Goal: Task Accomplishment & Management: Manage account settings

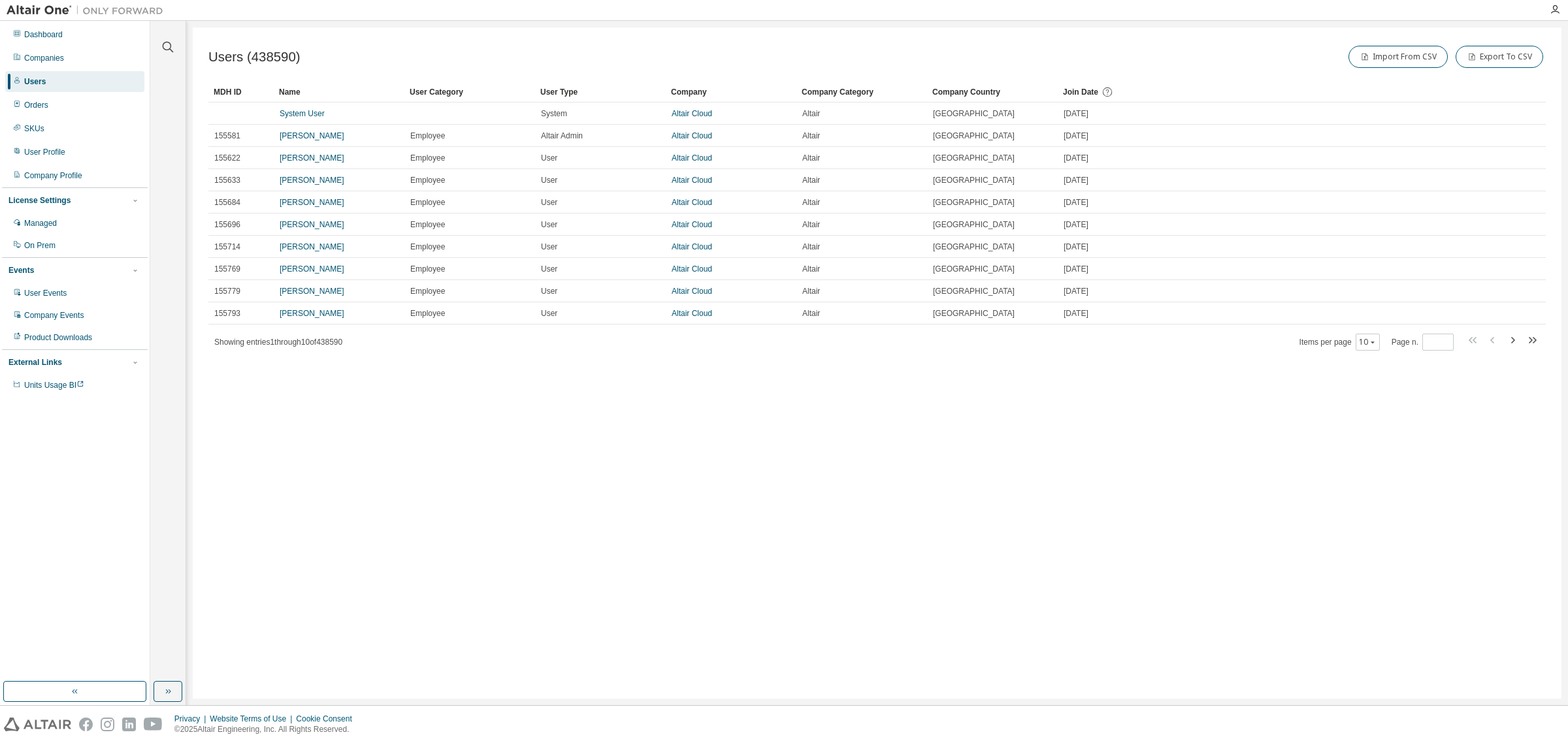
click at [67, 77] on div "Users" at bounding box center [75, 81] width 139 height 21
drag, startPoint x: 174, startPoint y: 50, endPoint x: 166, endPoint y: 50, distance: 8.0
click at [170, 50] on icon "button" at bounding box center [168, 47] width 16 height 16
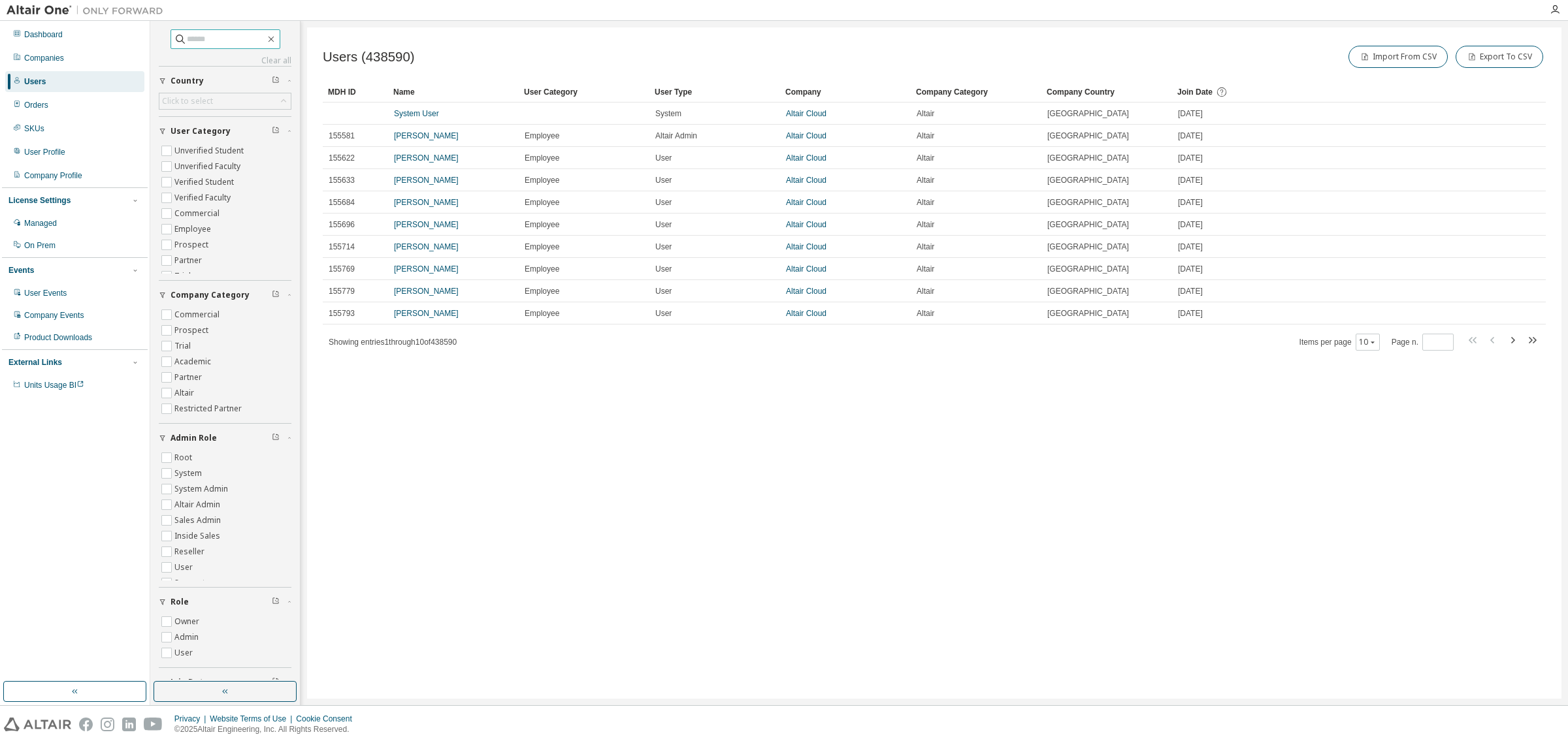
click at [214, 34] on input "text" at bounding box center [226, 39] width 79 height 13
paste input "**********"
type input "**********"
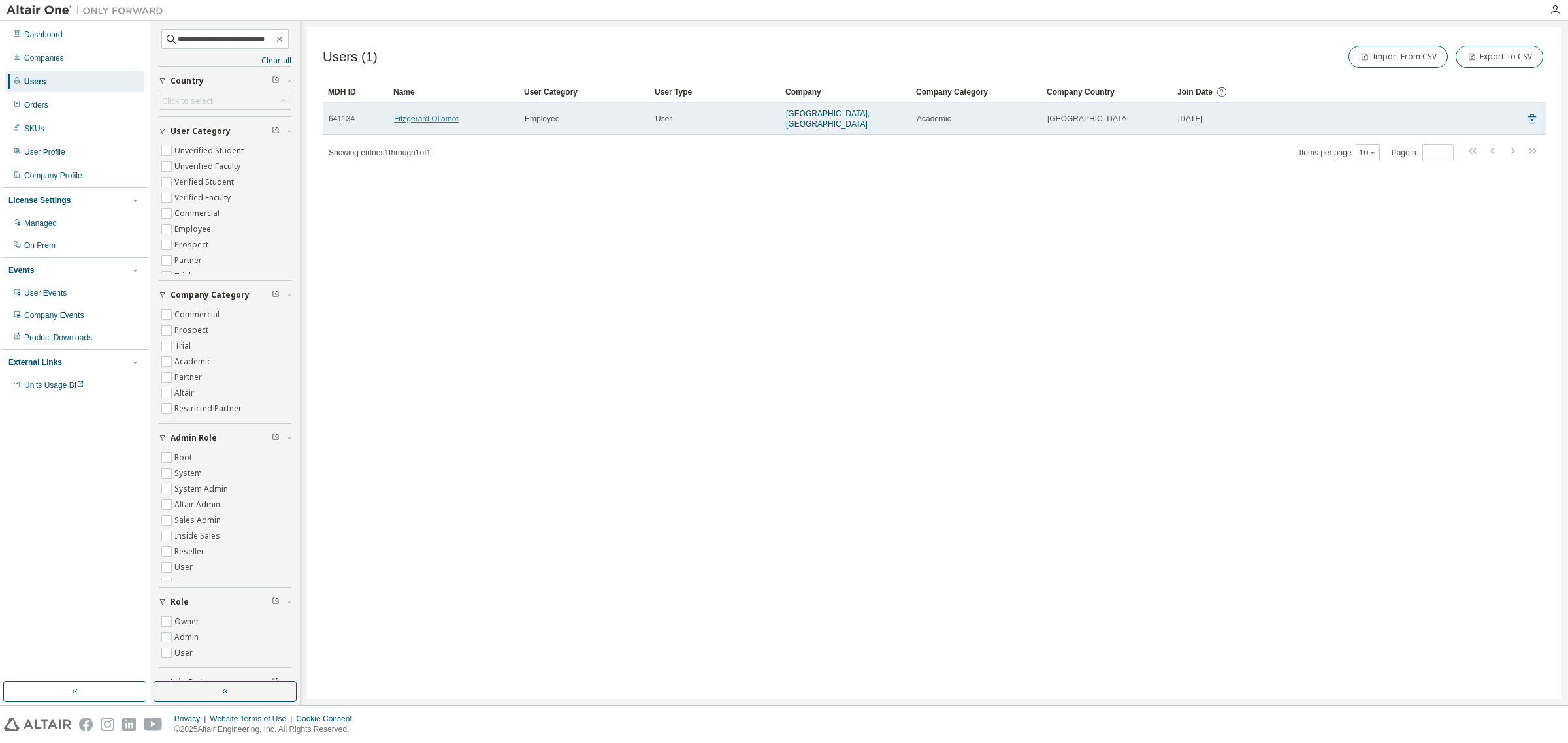
click at [427, 115] on link "Fitzgerard Oliamot" at bounding box center [427, 119] width 65 height 9
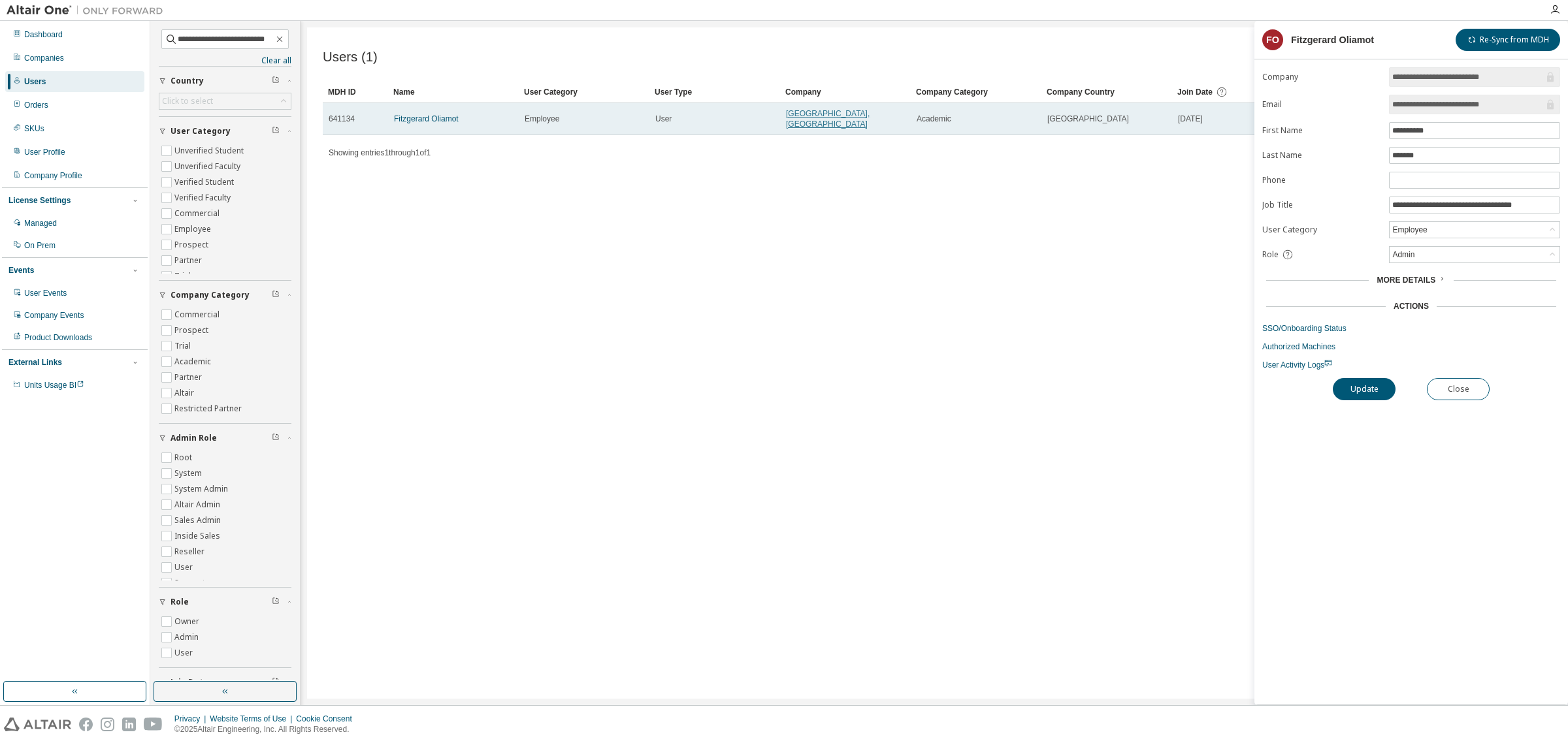
click at [815, 116] on link "University of Visayas, Cebu" at bounding box center [827, 119] width 84 height 19
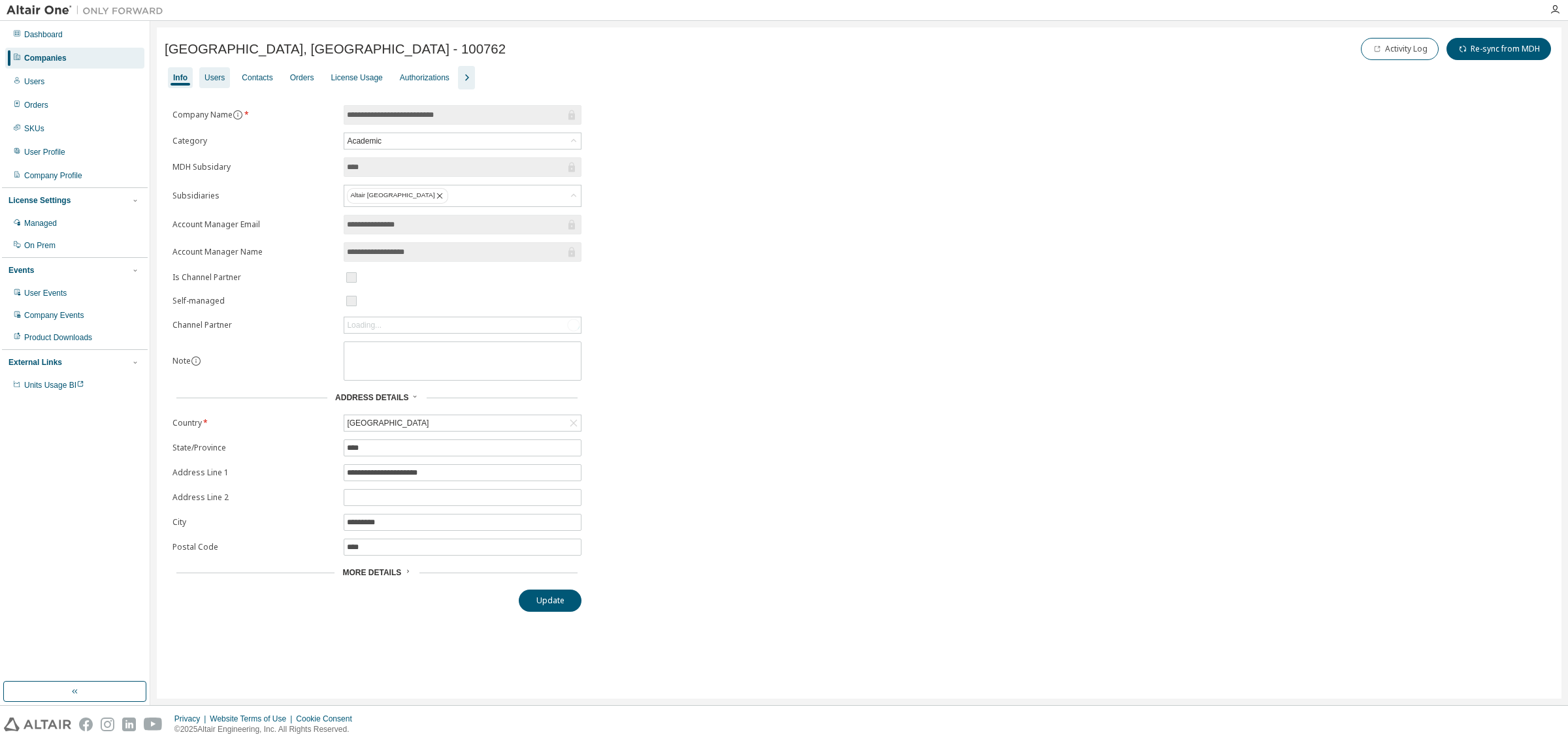
click at [223, 79] on div "Users" at bounding box center [214, 77] width 20 height 10
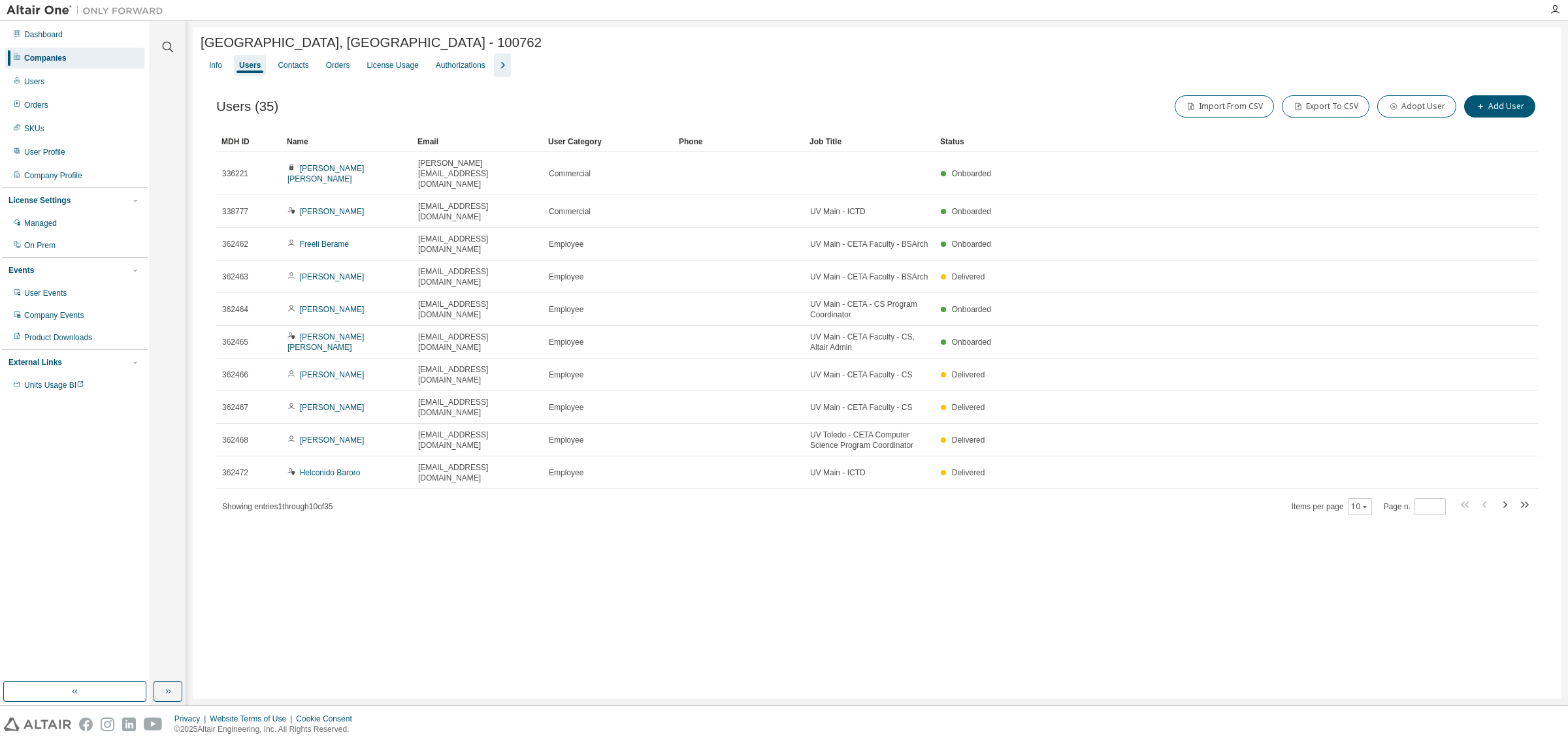
click at [588, 147] on div "User Category" at bounding box center [608, 141] width 120 height 21
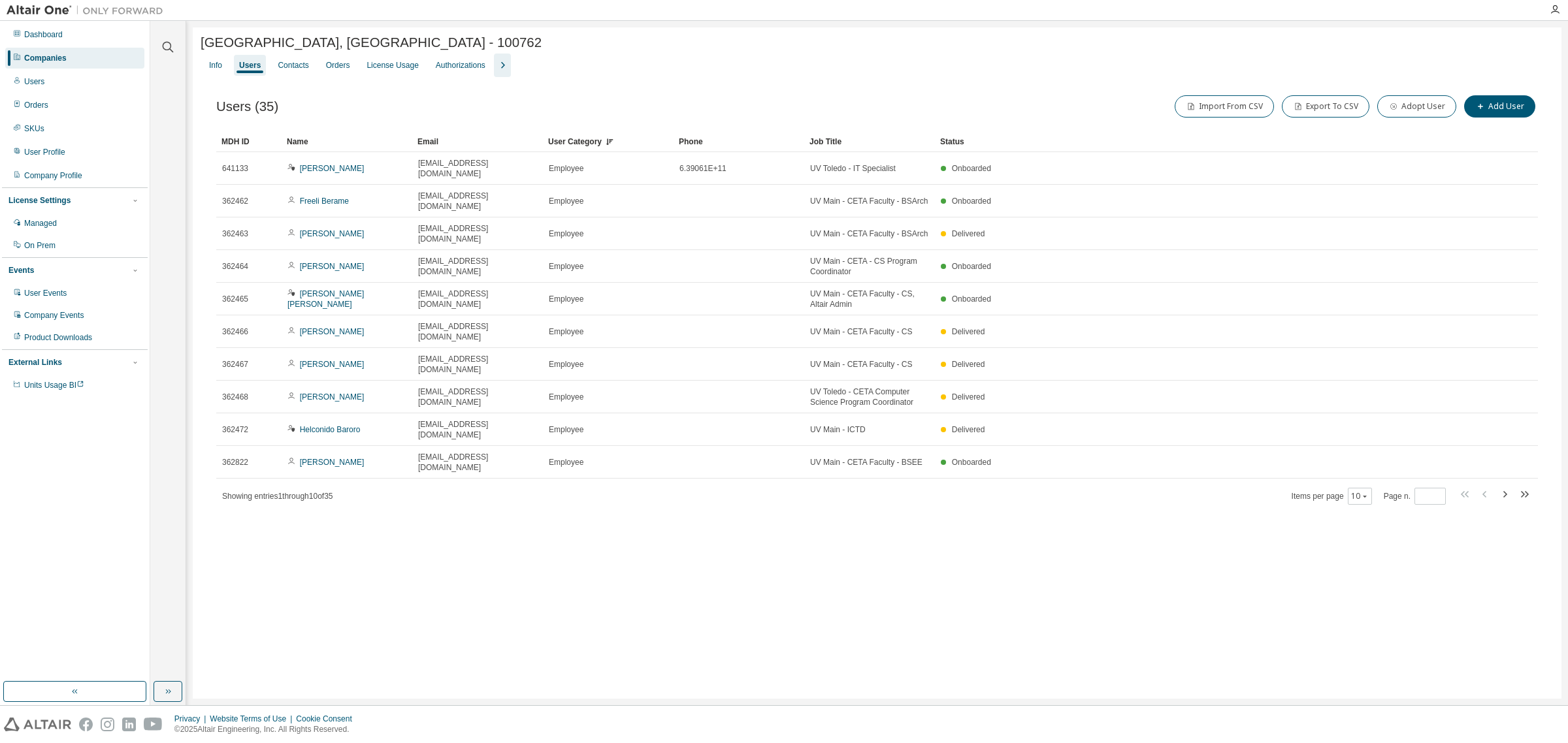
click at [596, 139] on div "User Category" at bounding box center [608, 141] width 120 height 21
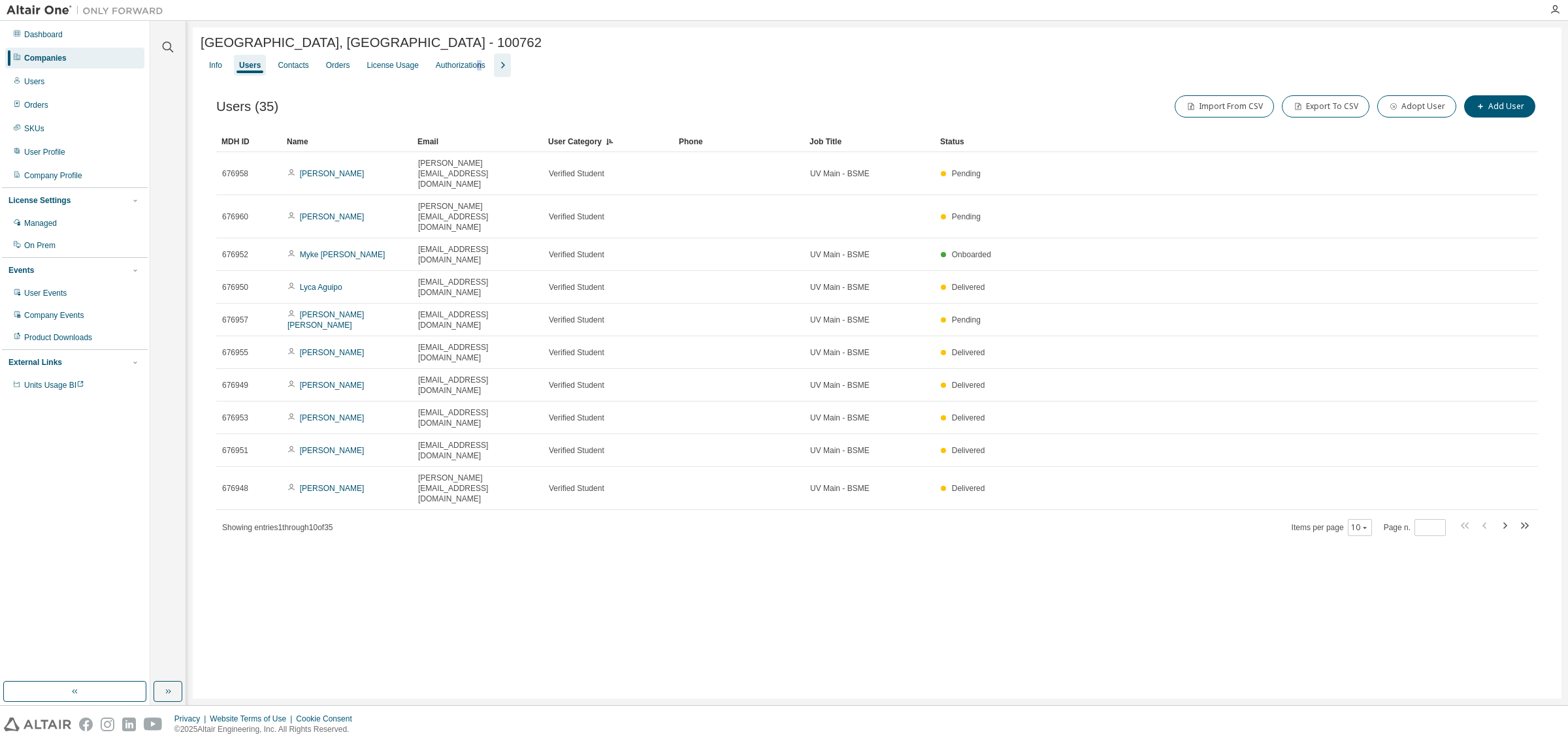
drag, startPoint x: 472, startPoint y: 68, endPoint x: 484, endPoint y: 64, distance: 12.6
click at [476, 68] on div "Authorizations" at bounding box center [460, 65] width 50 height 10
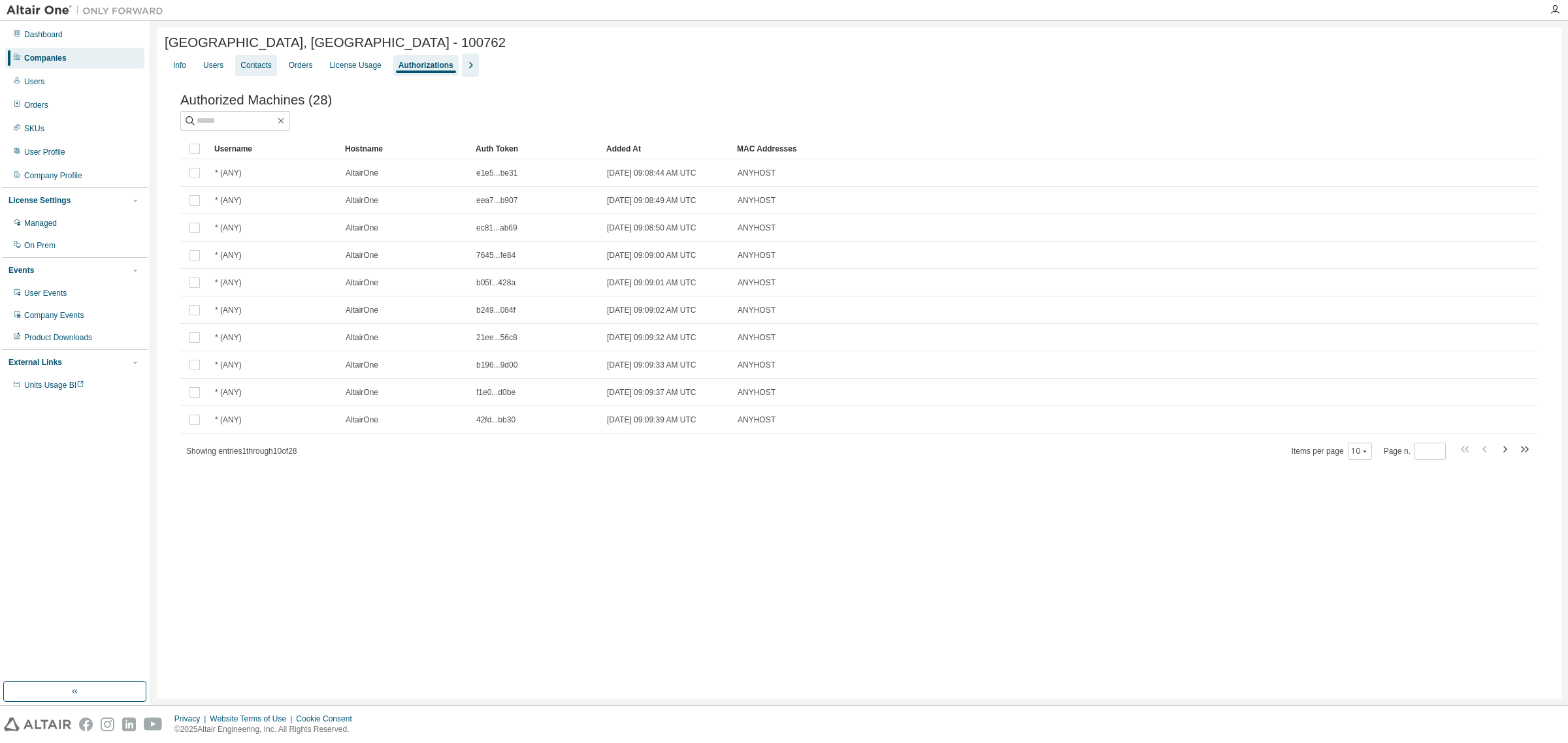
click at [248, 75] on div "Contacts" at bounding box center [256, 66] width 41 height 21
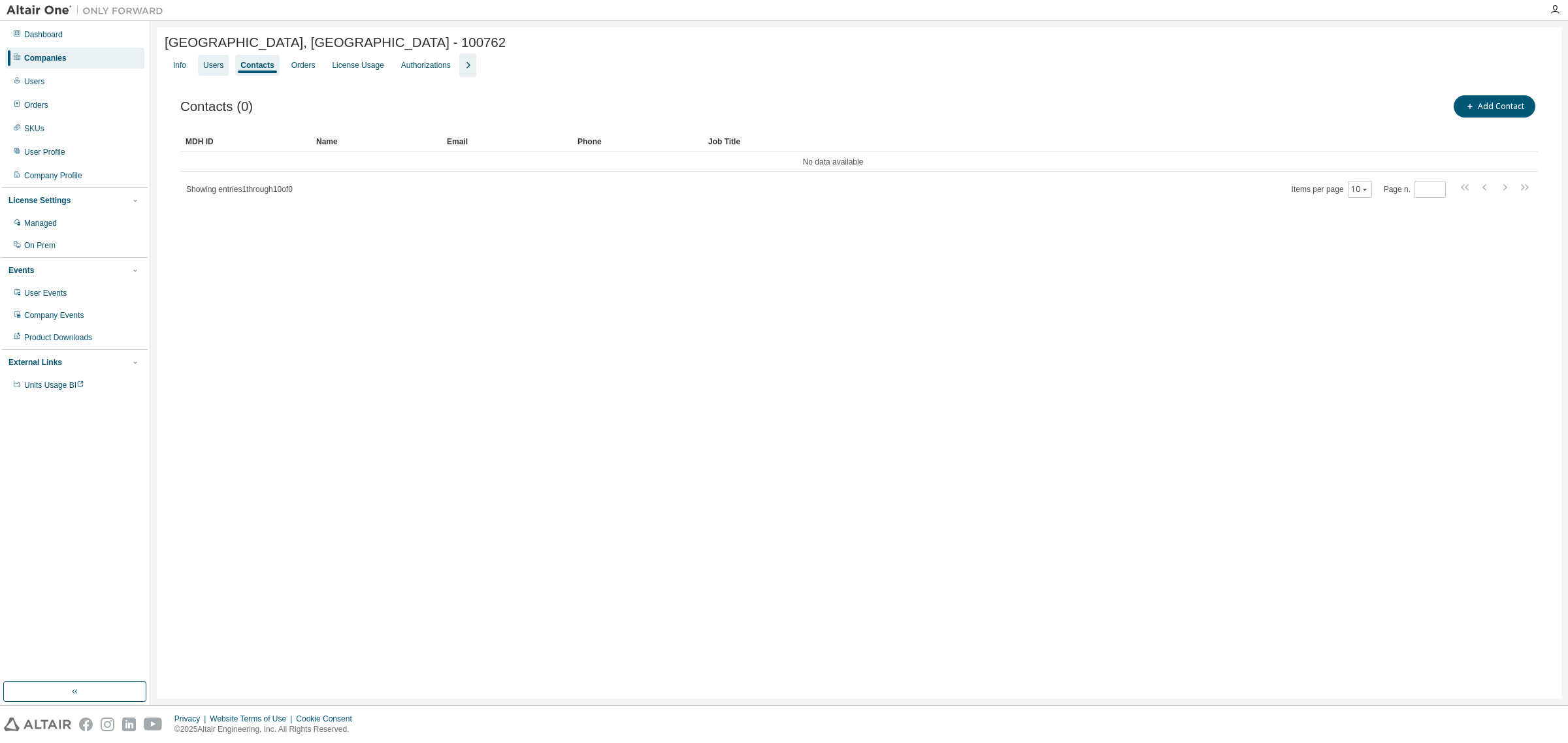
click at [213, 74] on div "Users" at bounding box center [213, 66] width 30 height 21
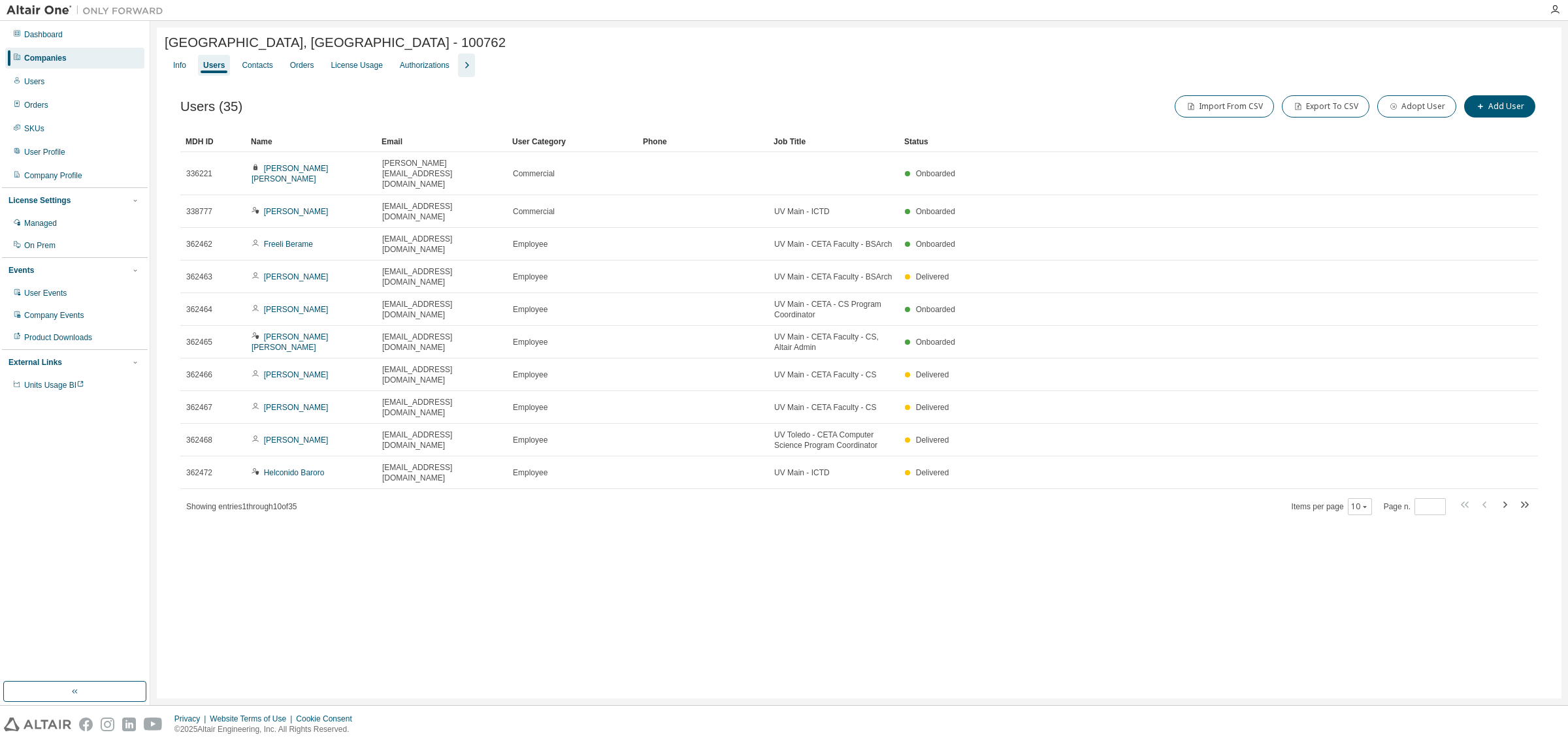
click at [458, 61] on icon "button" at bounding box center [466, 65] width 16 height 16
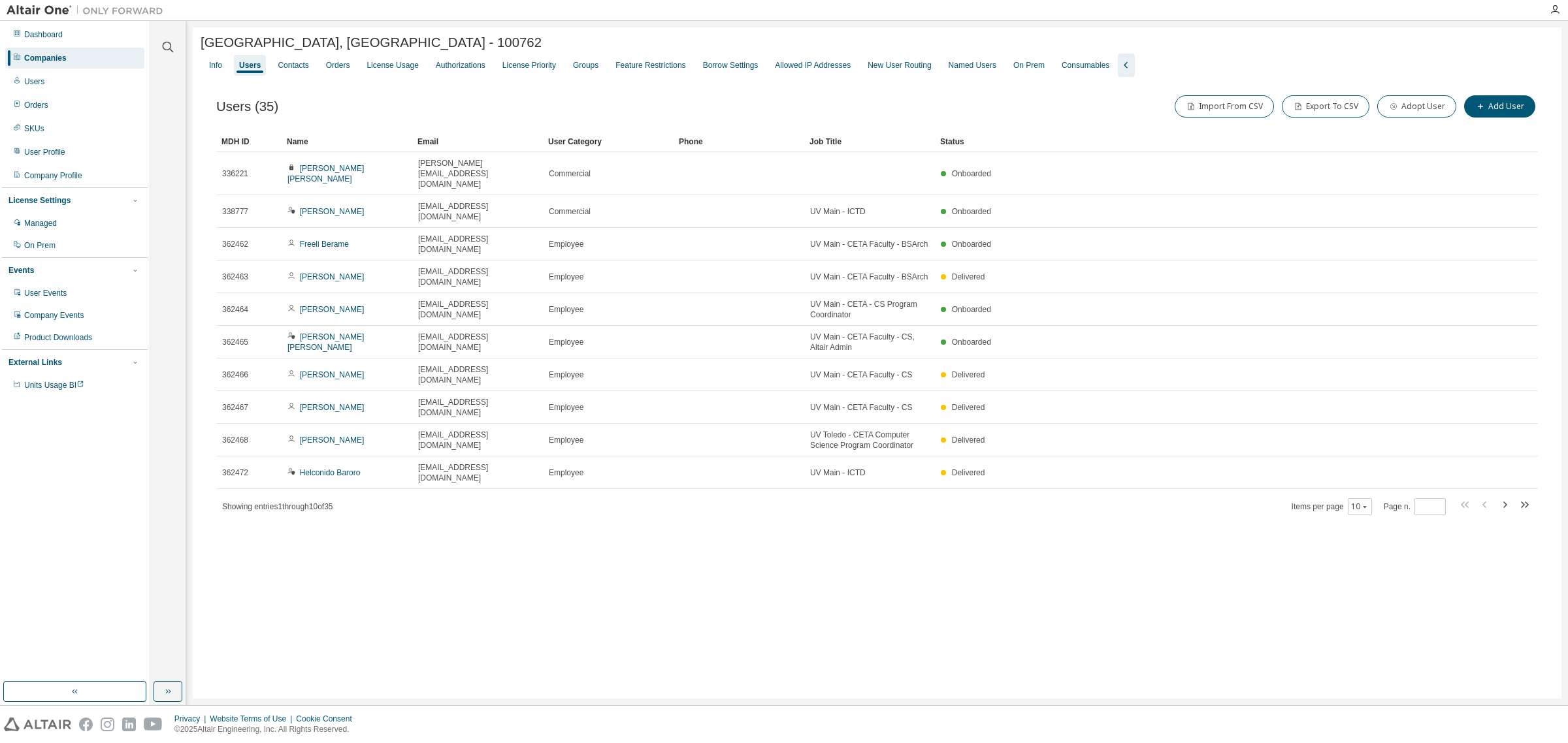
click at [293, 143] on div "Name" at bounding box center [346, 141] width 120 height 21
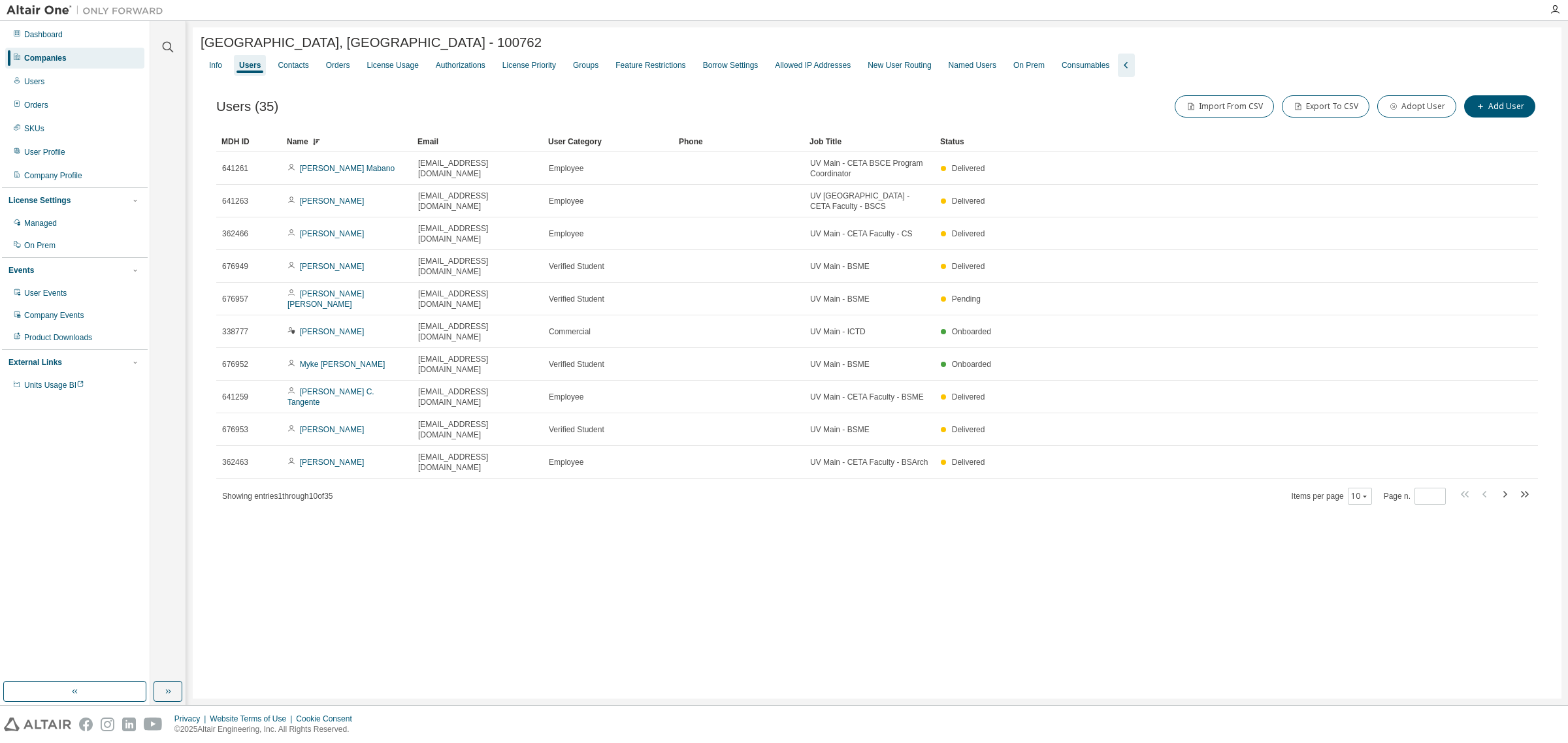
click at [328, 141] on div "Name" at bounding box center [346, 141] width 120 height 21
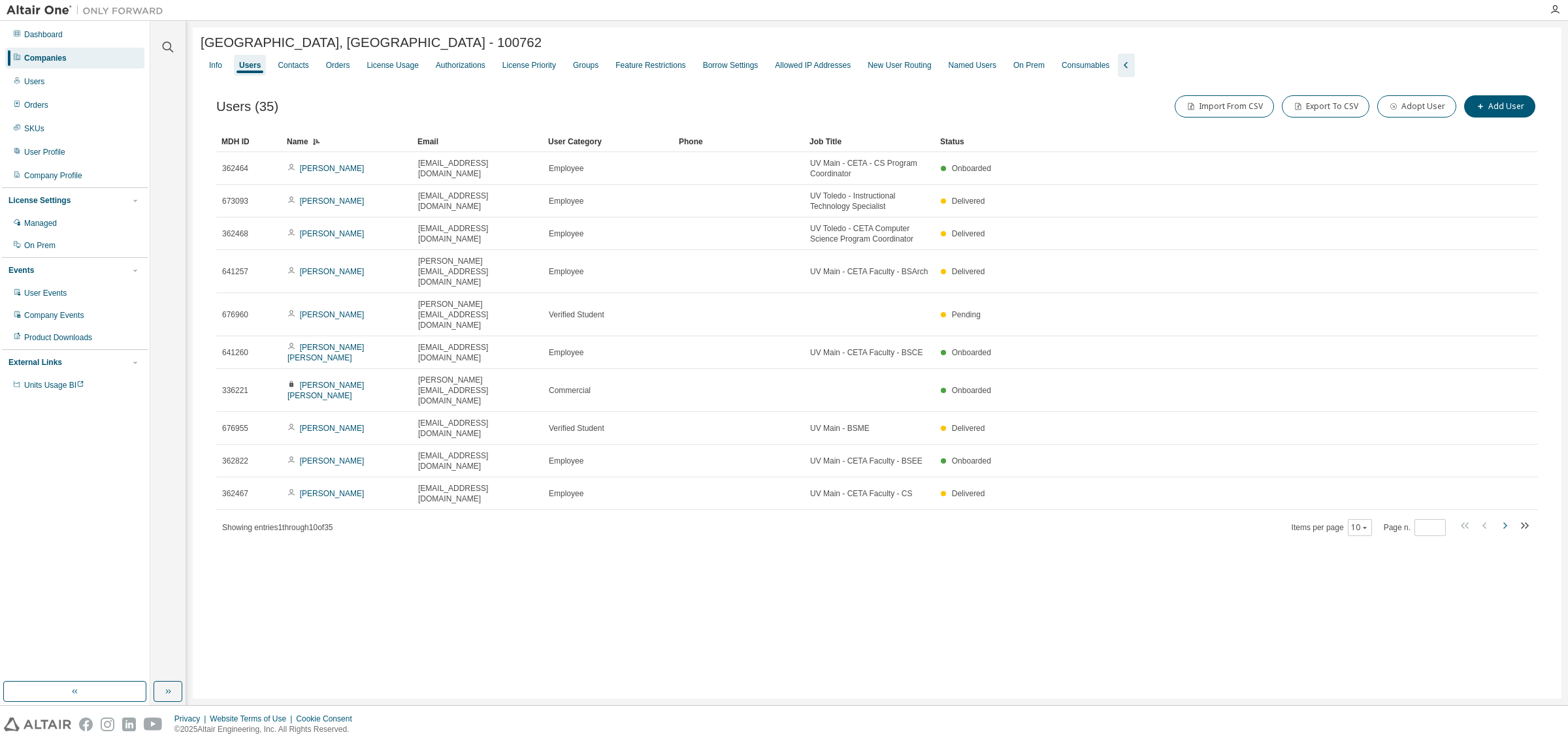
click at [1496, 518] on icon "button" at bounding box center [1504, 526] width 16 height 16
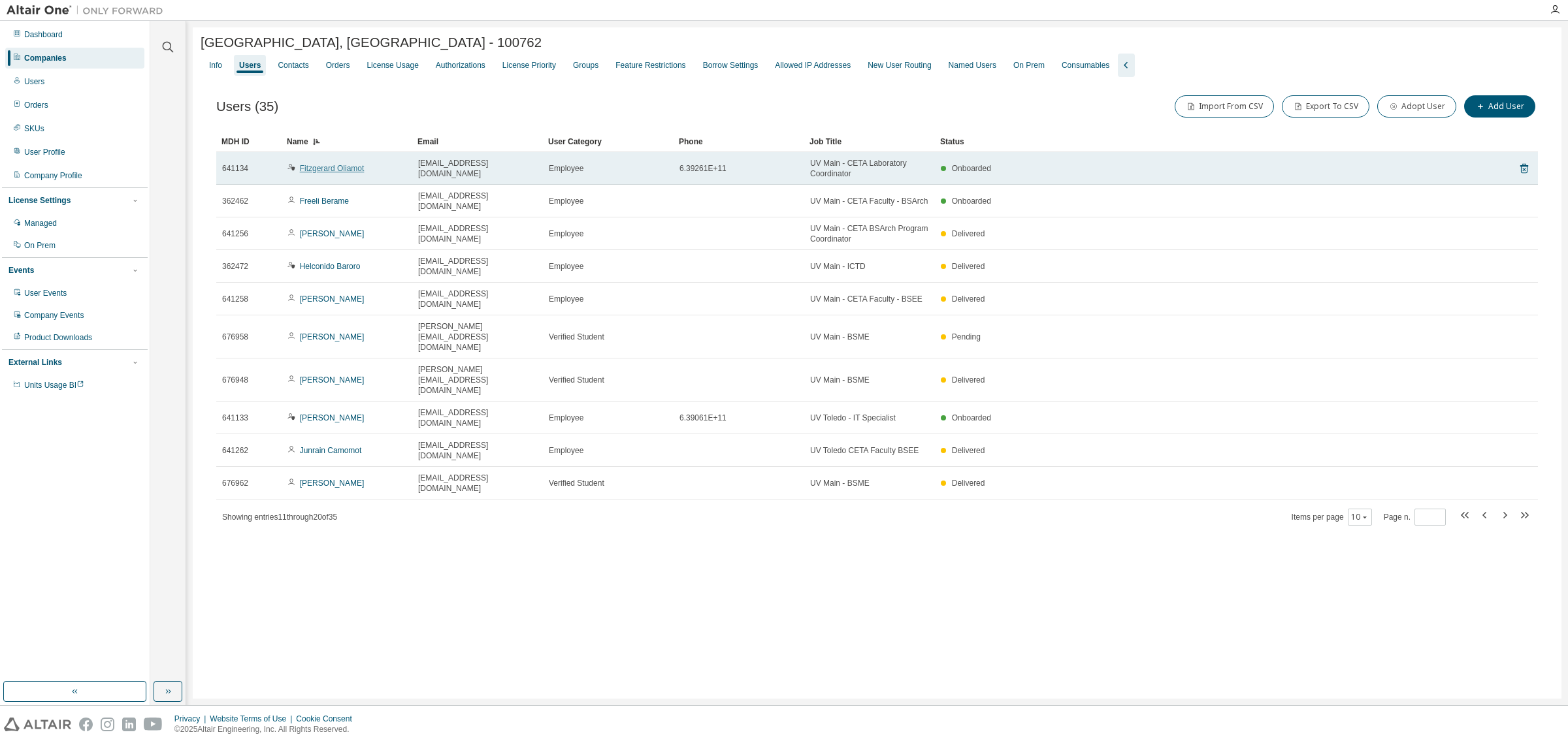
click at [347, 172] on link "Fitzgerard Oliamot" at bounding box center [332, 168] width 65 height 9
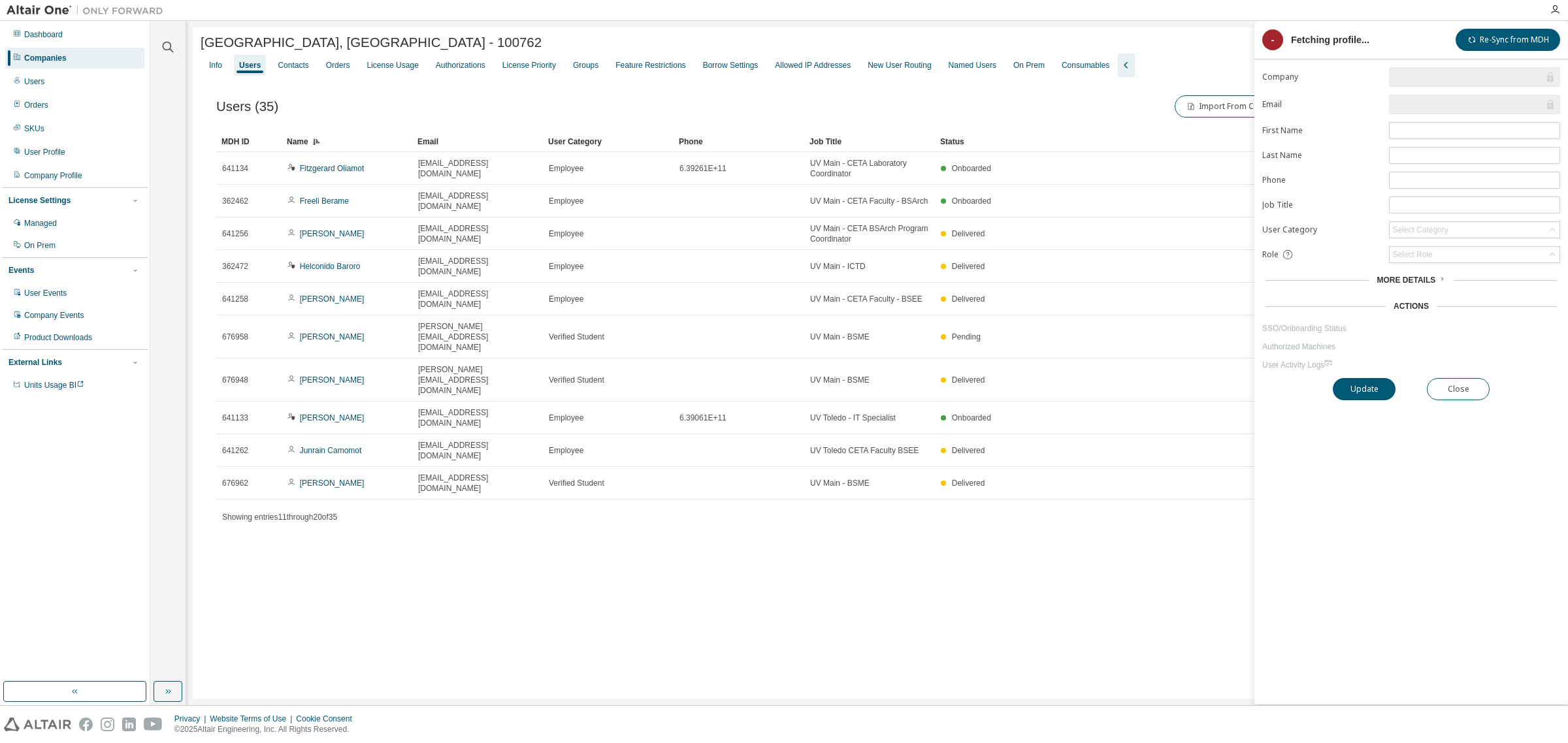
type input "*"
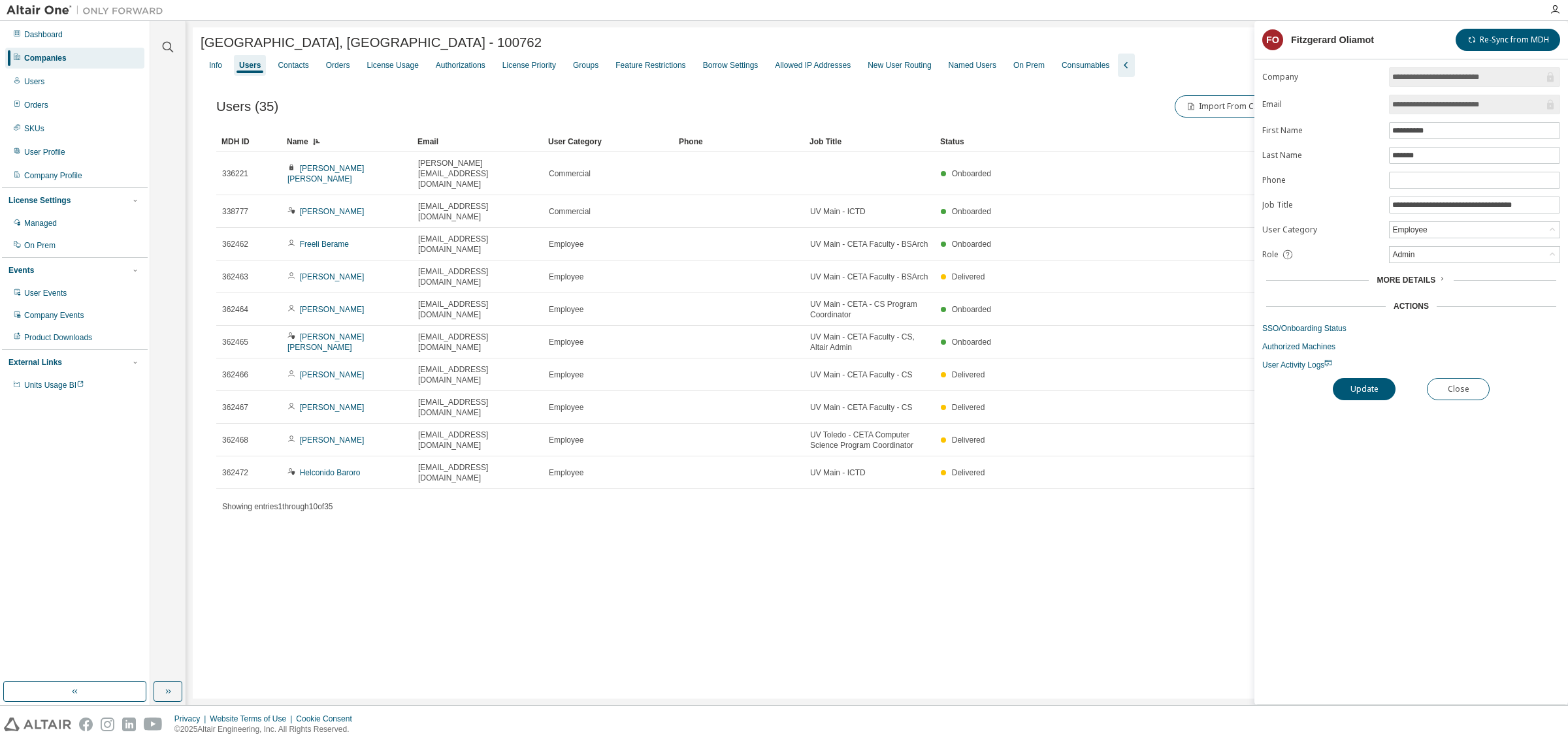
click at [972, 102] on div "Import From CSV Export To CSV Adopt User Add User" at bounding box center [1208, 106] width 661 height 28
click at [1469, 390] on button "Close" at bounding box center [1458, 389] width 63 height 22
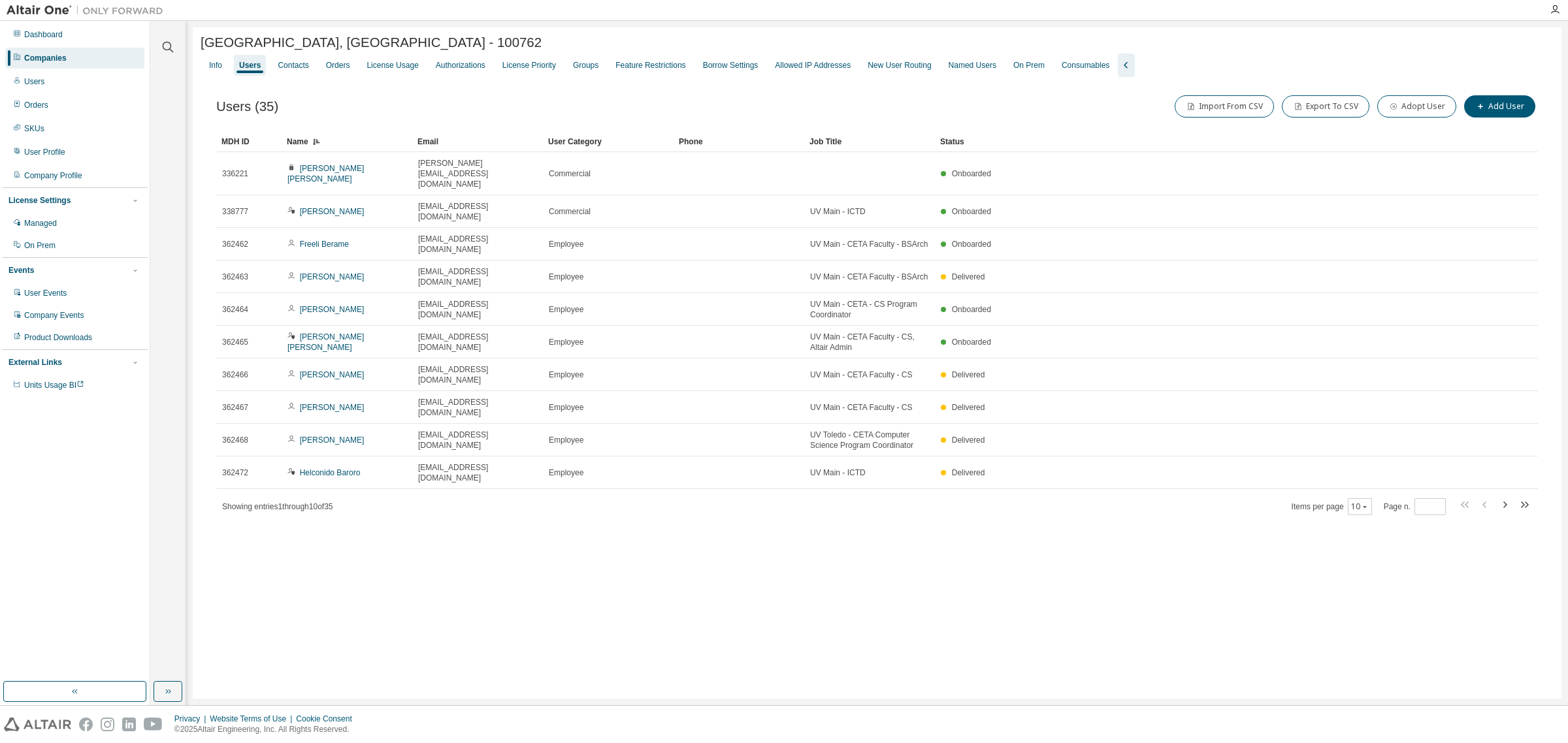
drag, startPoint x: 1092, startPoint y: 139, endPoint x: 1075, endPoint y: 136, distance: 17.3
click at [1075, 136] on div "Status" at bounding box center [1199, 141] width 519 height 21
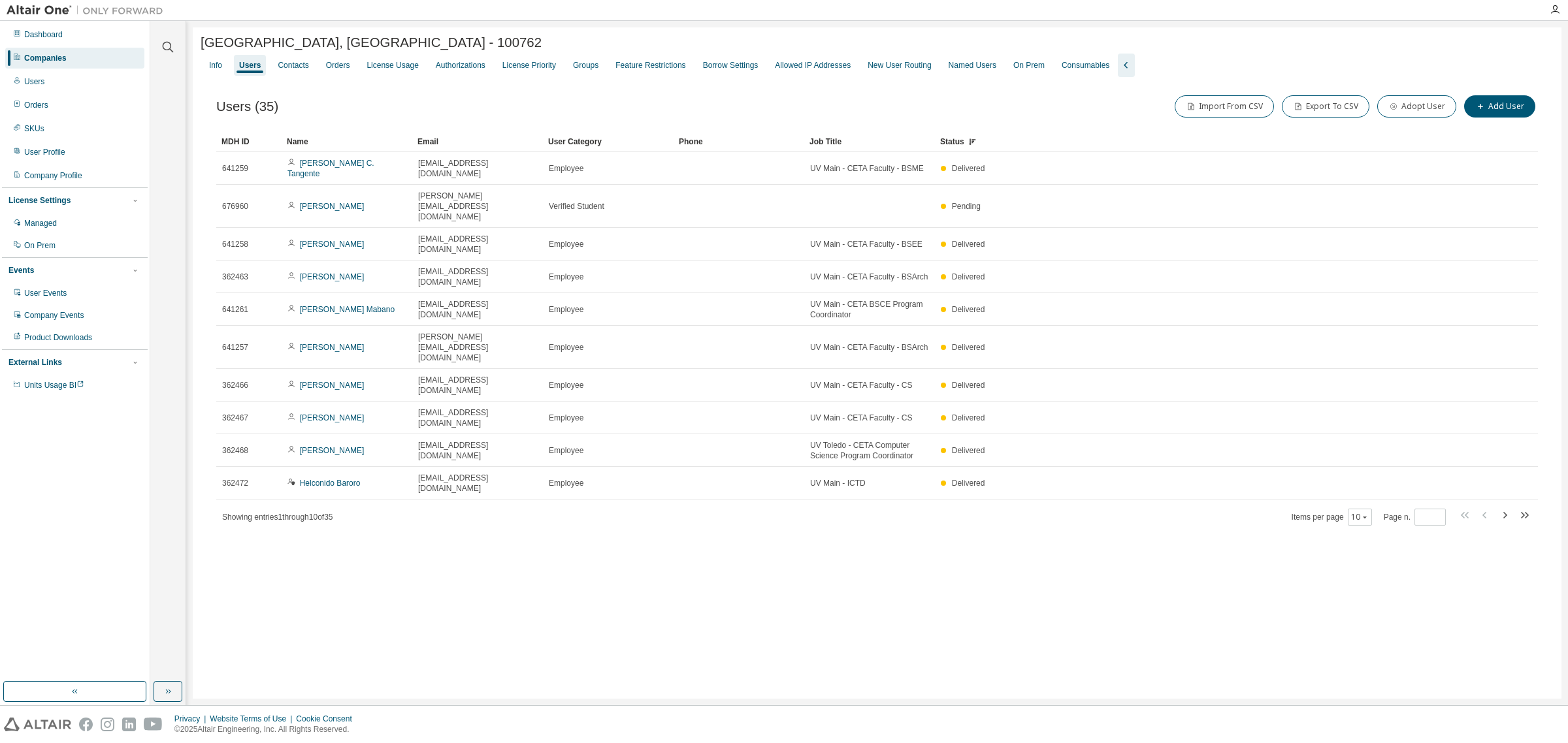
click at [831, 139] on div "Job Title" at bounding box center [870, 141] width 120 height 21
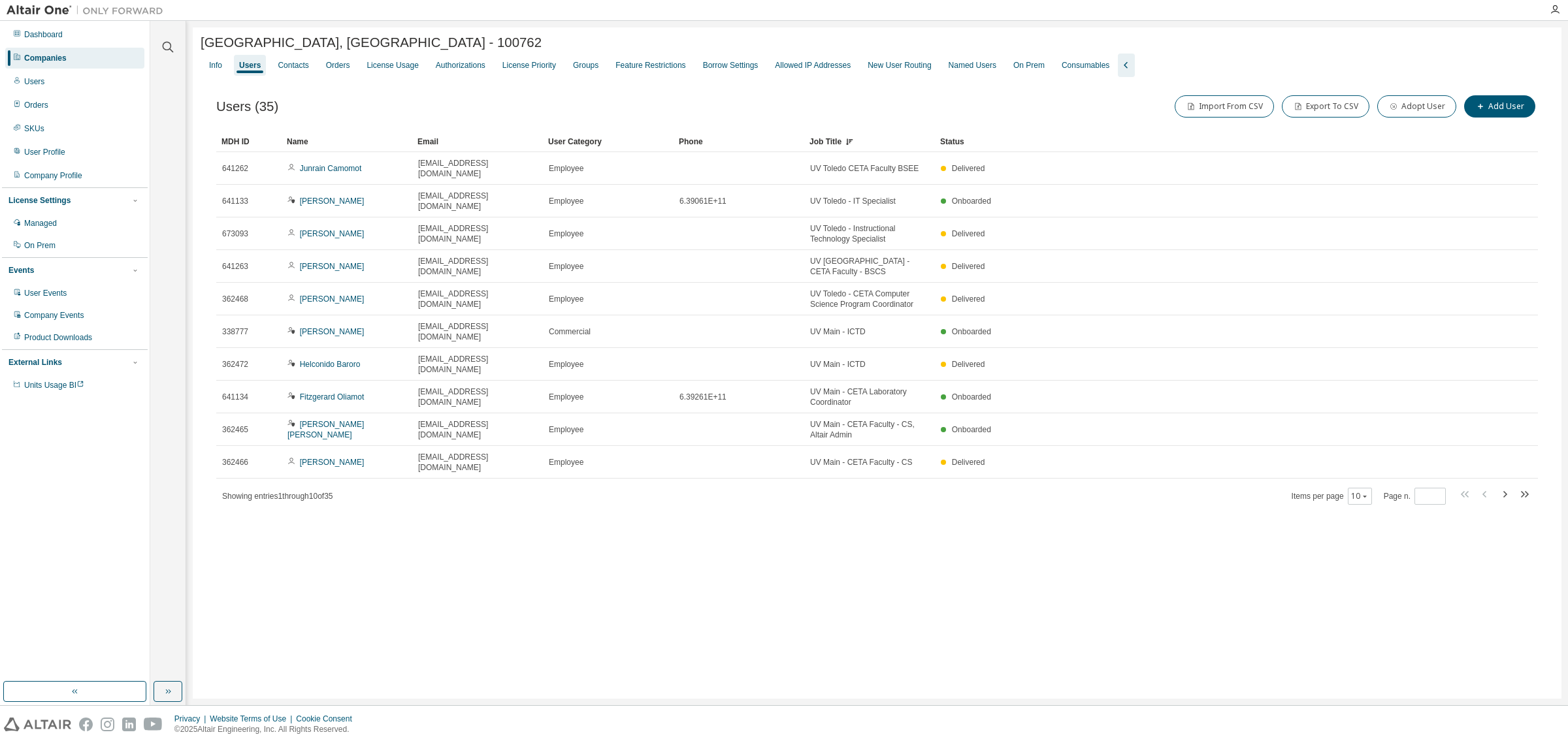
click at [582, 135] on div "User Category" at bounding box center [608, 141] width 120 height 21
click at [585, 137] on div "User Category" at bounding box center [608, 141] width 120 height 21
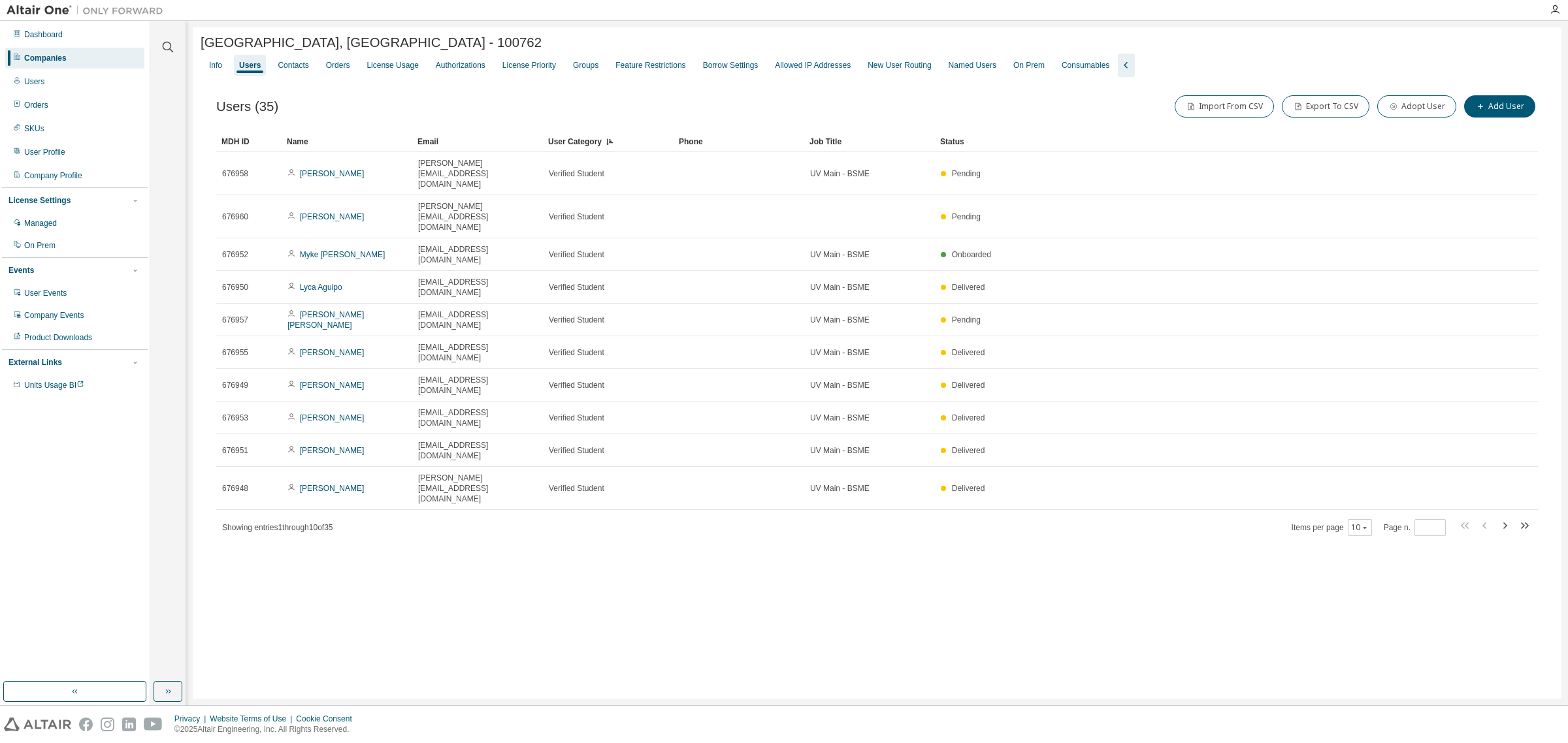
click at [586, 132] on div "Users (35) Import From CSV Export To CSV Adopt User Add User Clear Load Save Sa…" at bounding box center [876, 315] width 1322 height 444
click at [585, 143] on div "User Category" at bounding box center [608, 141] width 120 height 21
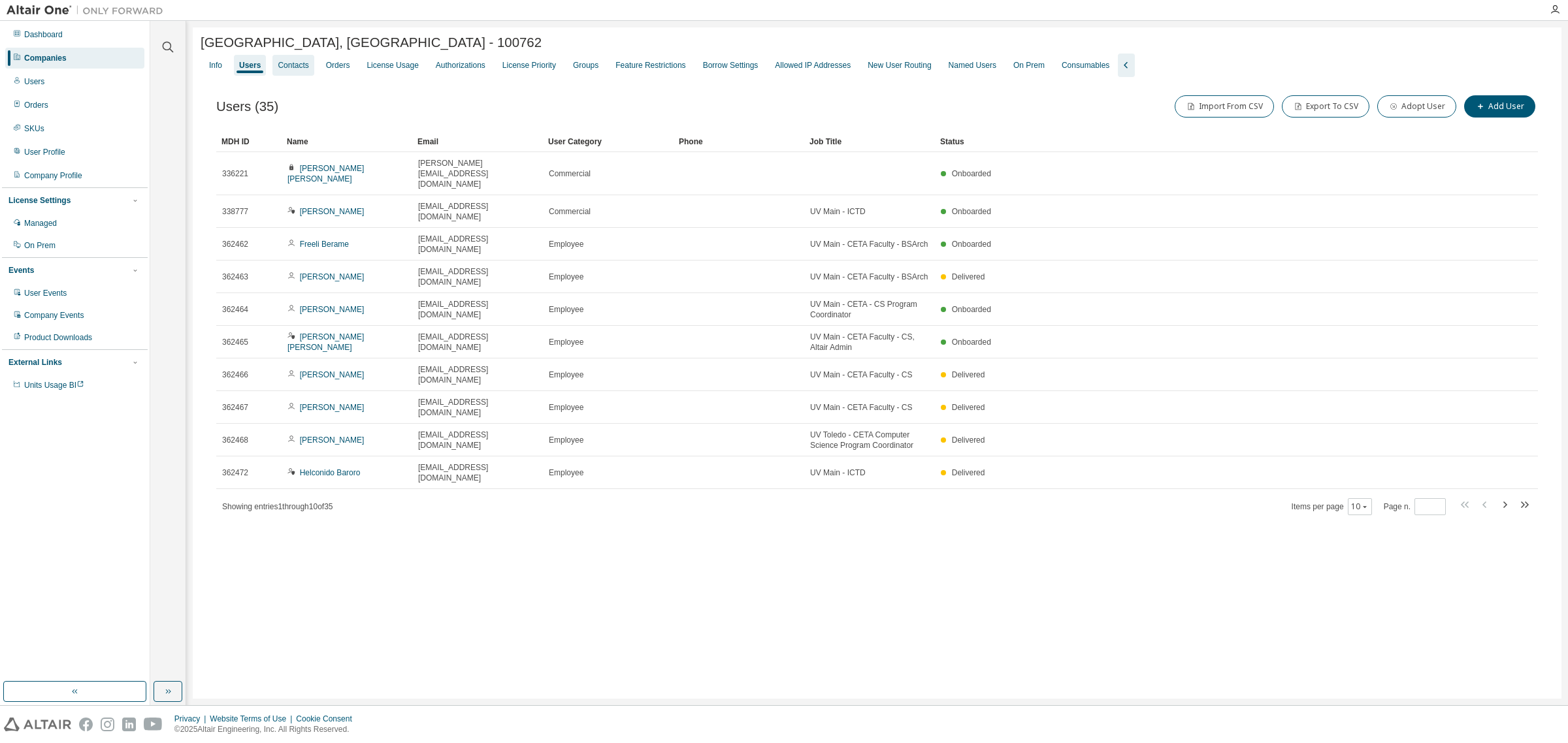
click at [292, 76] on div "Contacts" at bounding box center [293, 66] width 41 height 21
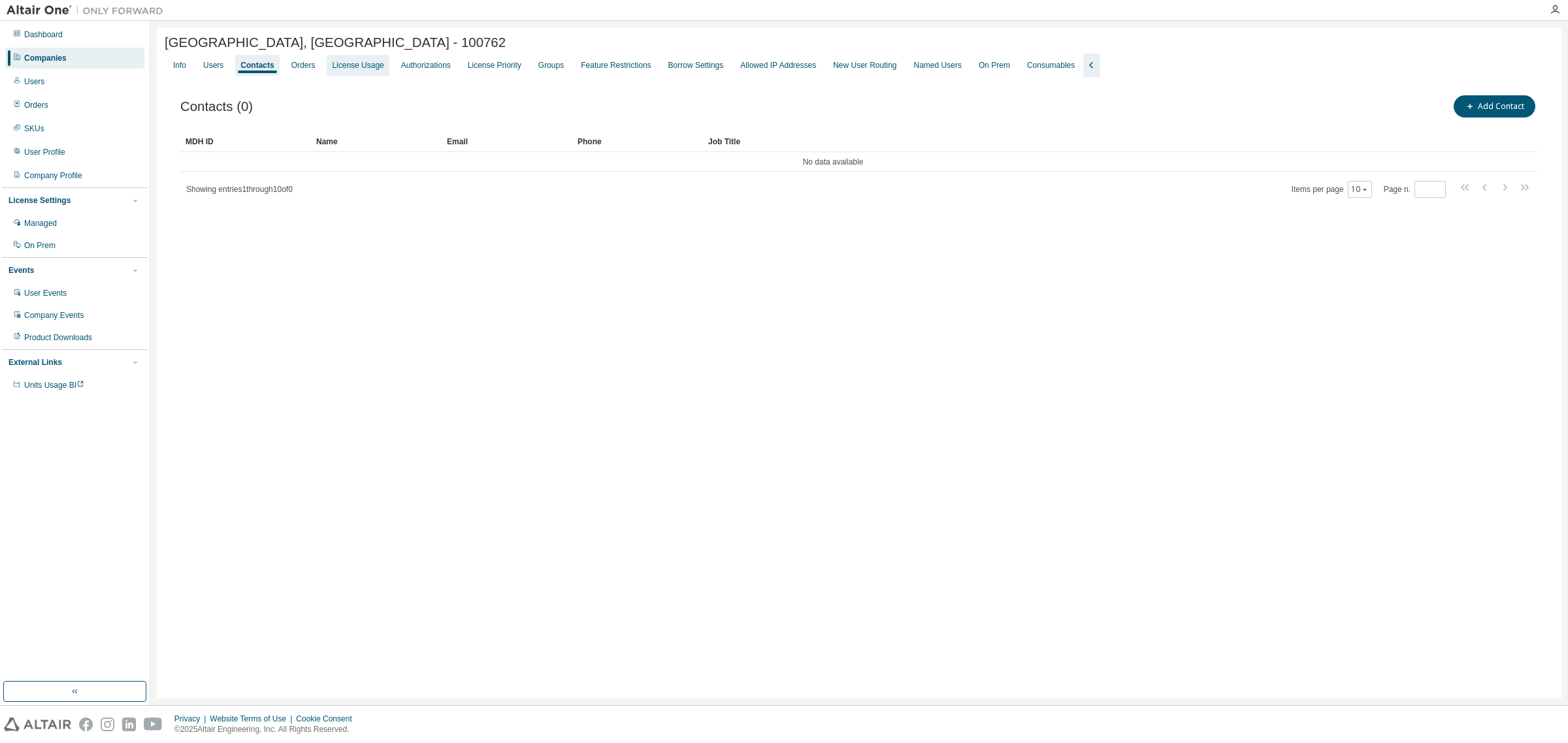
click at [348, 67] on div "License Usage" at bounding box center [357, 65] width 52 height 10
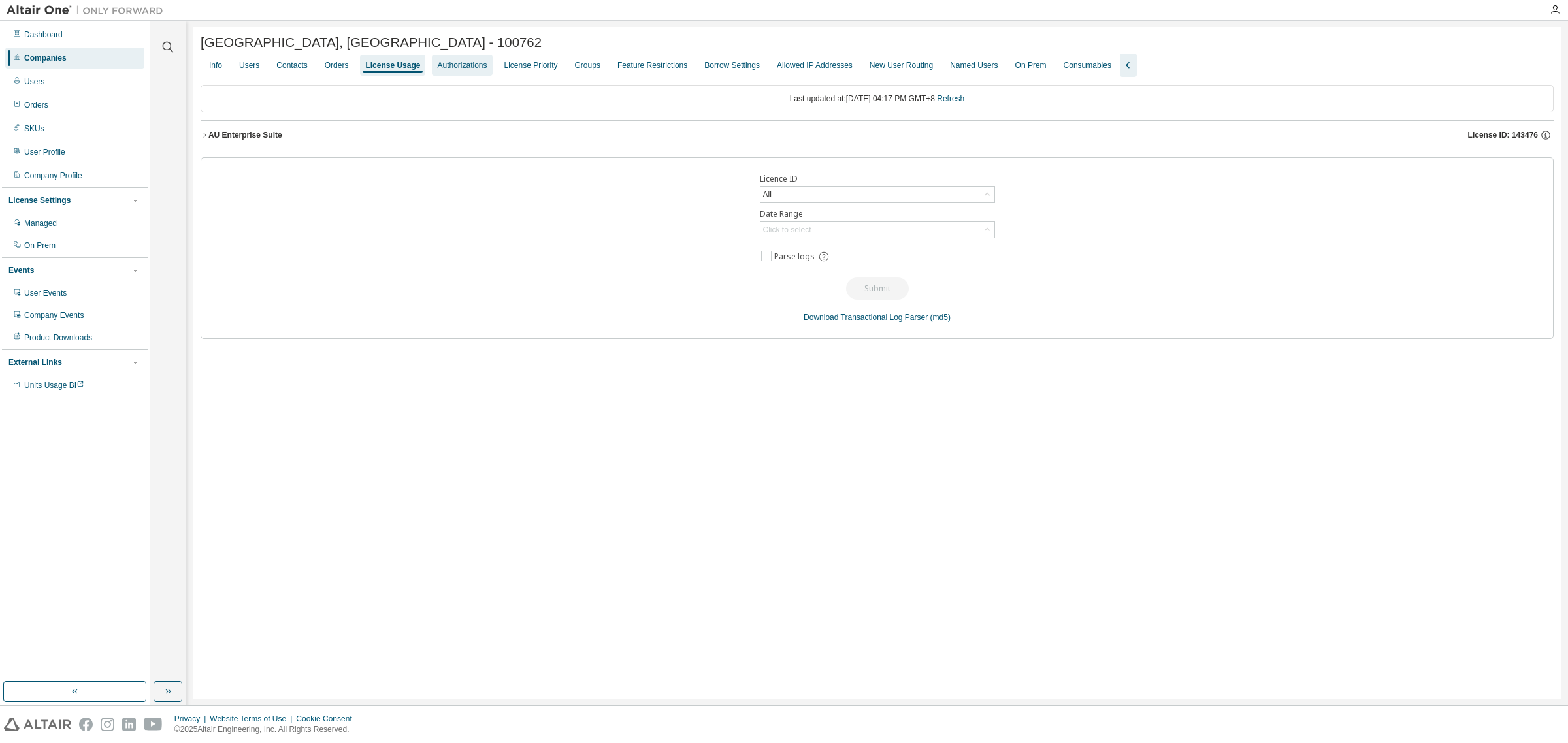
click at [459, 68] on div "Authorizations" at bounding box center [462, 65] width 50 height 10
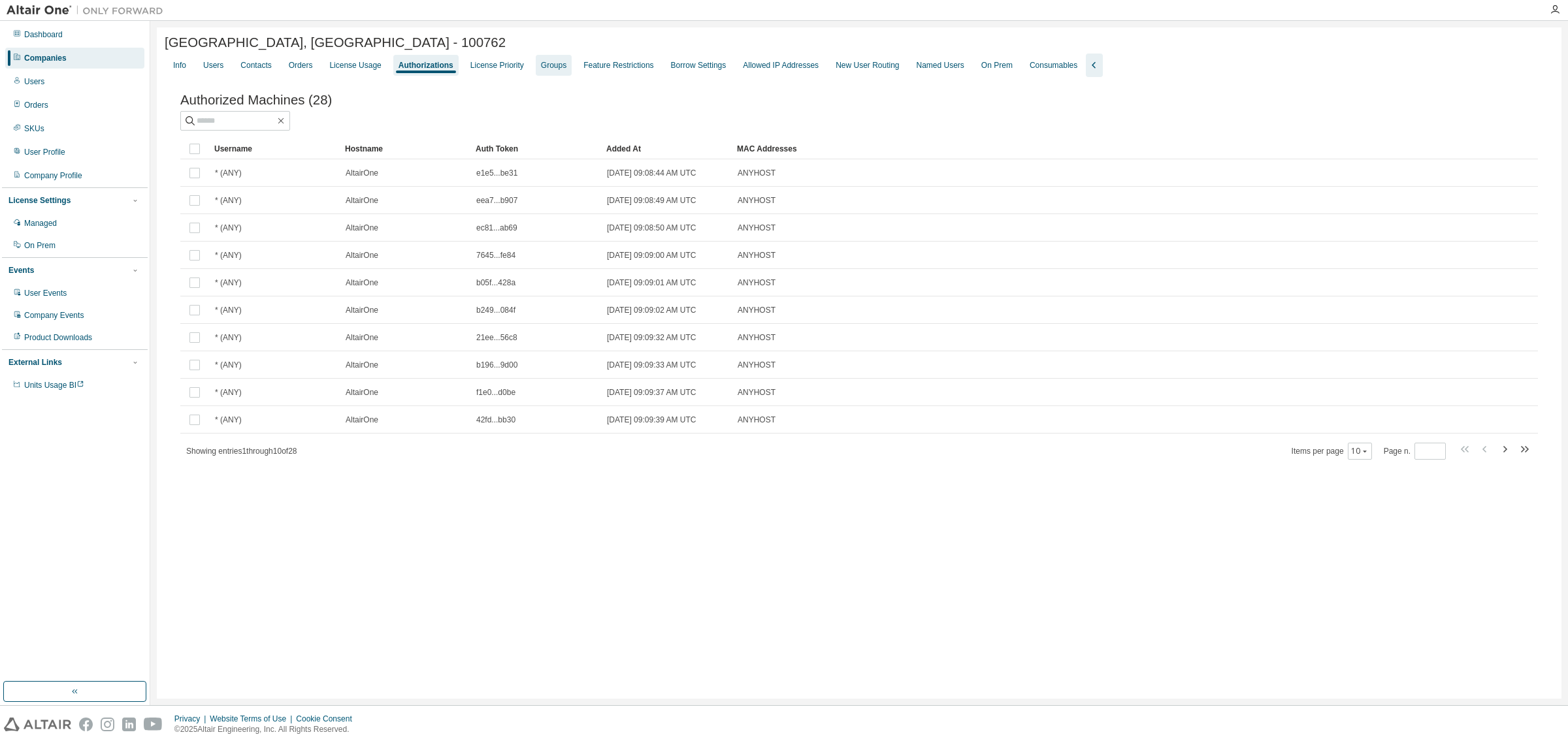
click at [544, 67] on div "Groups" at bounding box center [553, 65] width 26 height 10
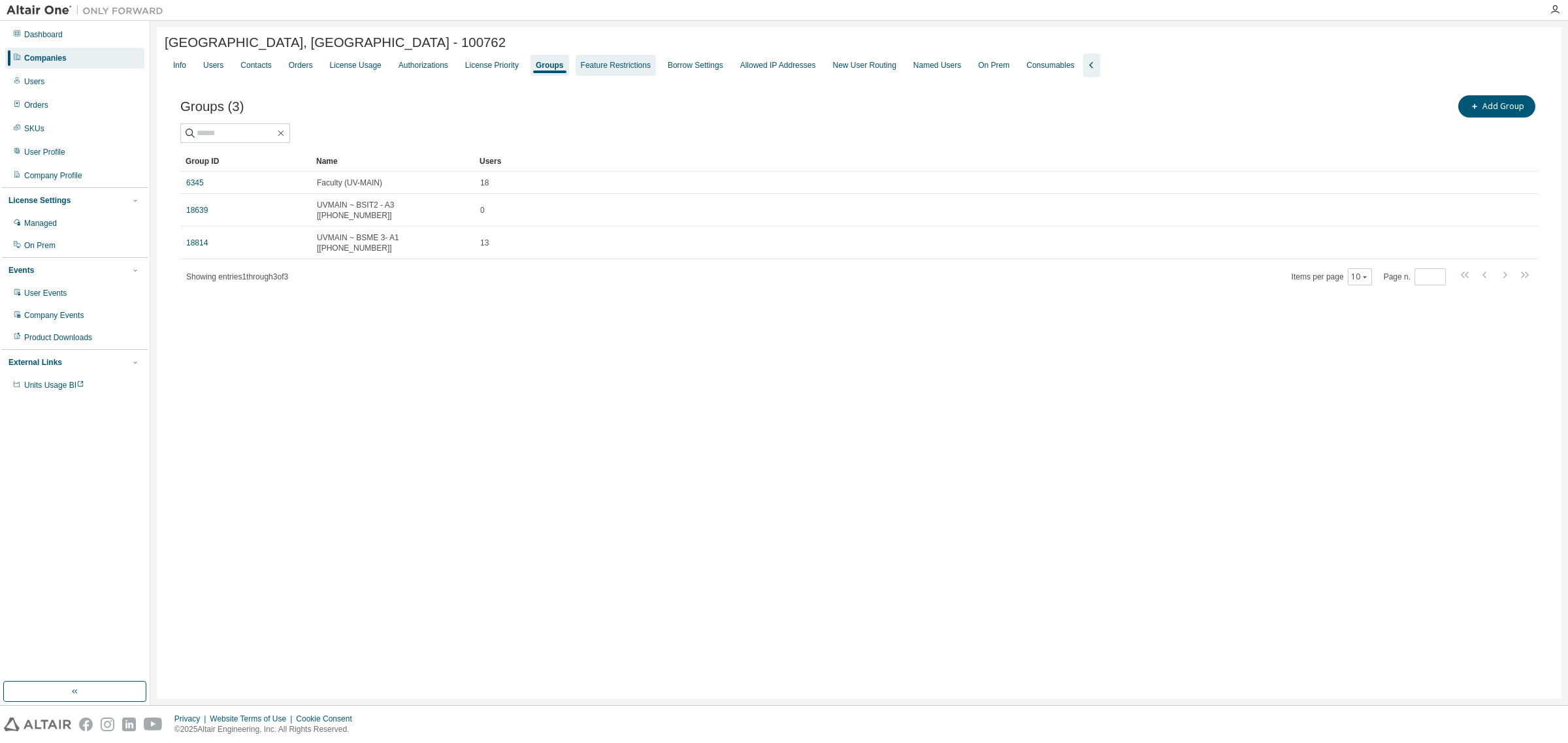
click at [623, 66] on div "Feature Restrictions" at bounding box center [615, 65] width 70 height 10
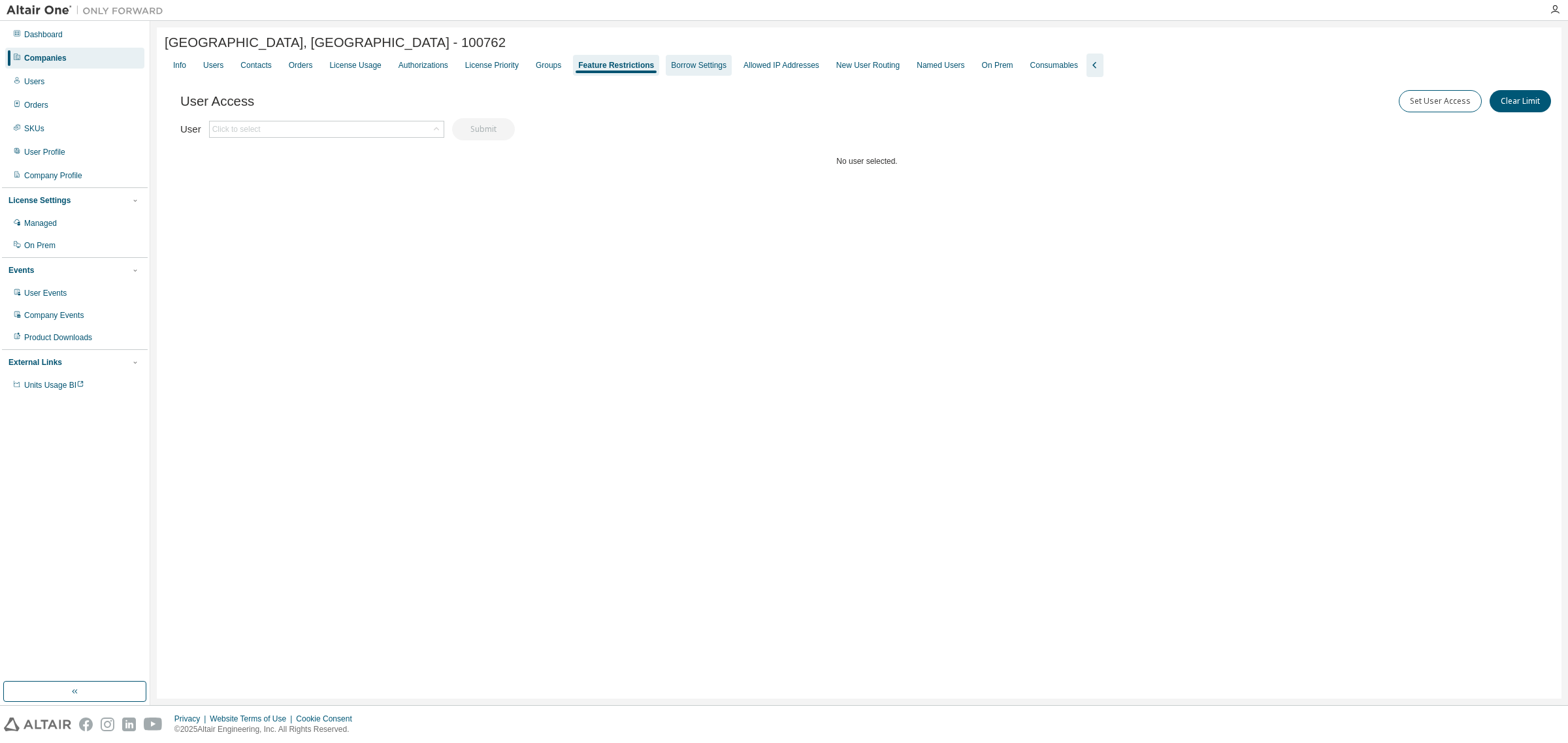
click at [680, 76] on div "Borrow Settings" at bounding box center [698, 66] width 66 height 21
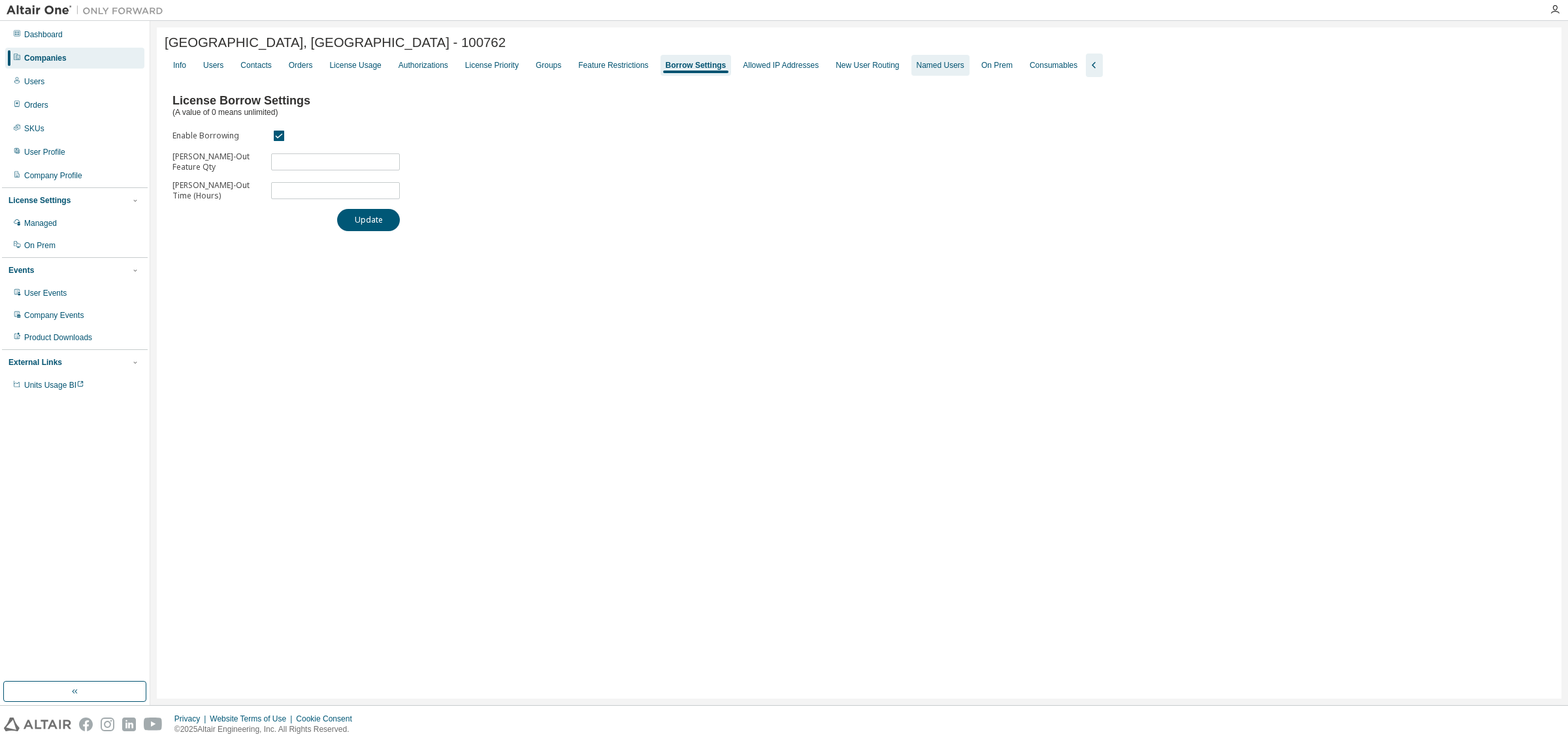
click at [951, 68] on div "Named Users" at bounding box center [940, 66] width 58 height 21
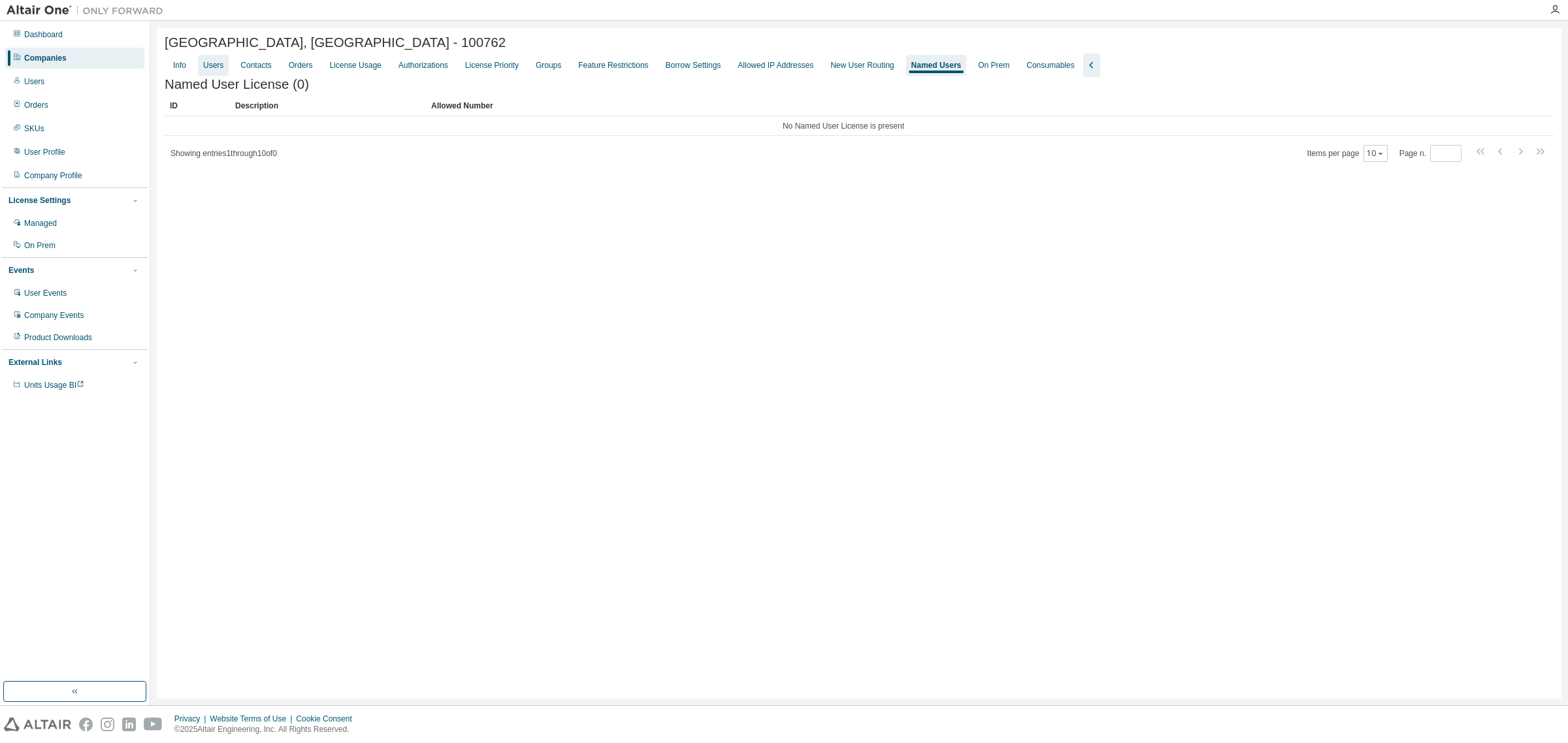
click at [208, 70] on div "Users" at bounding box center [213, 65] width 20 height 10
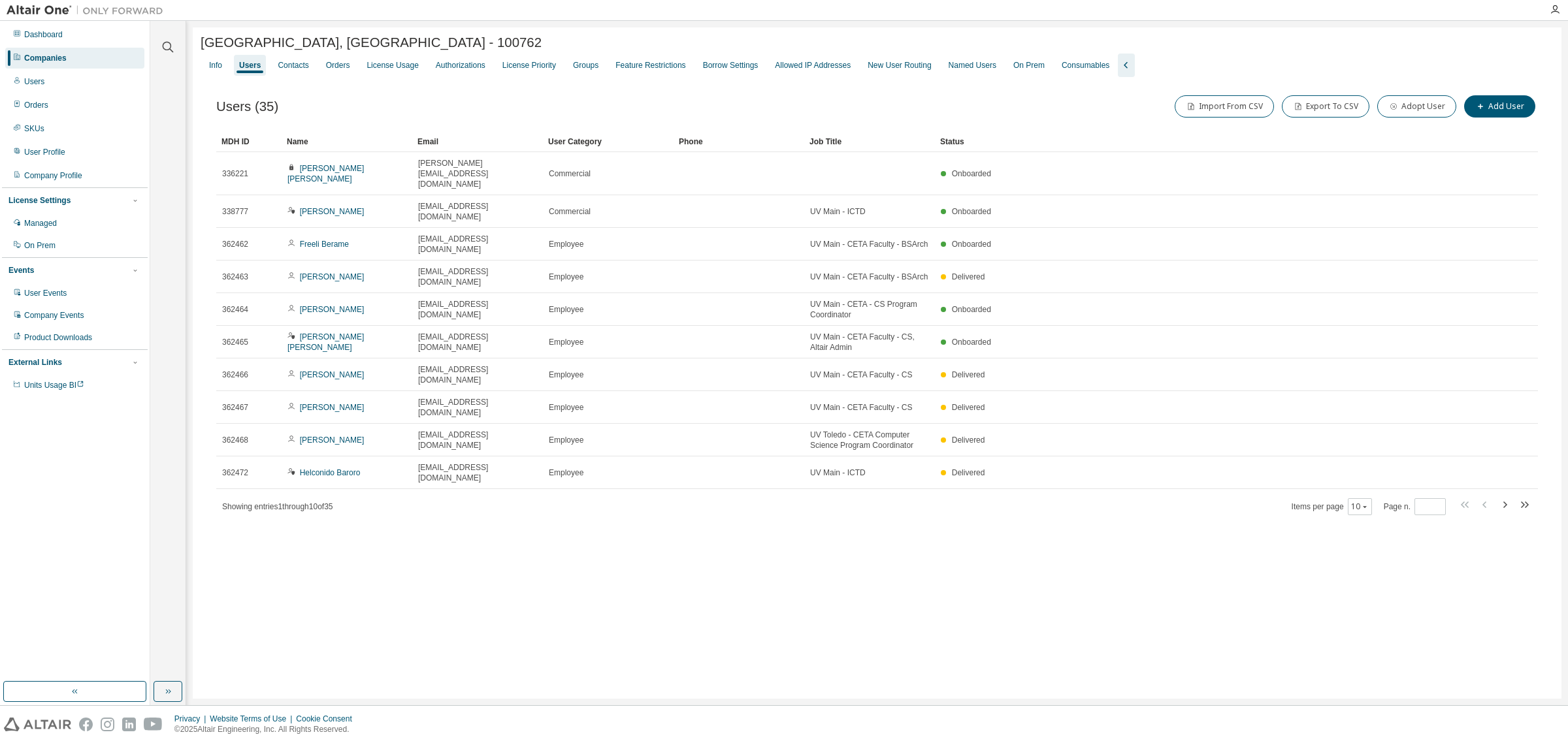
click at [299, 144] on div "Name" at bounding box center [346, 141] width 120 height 21
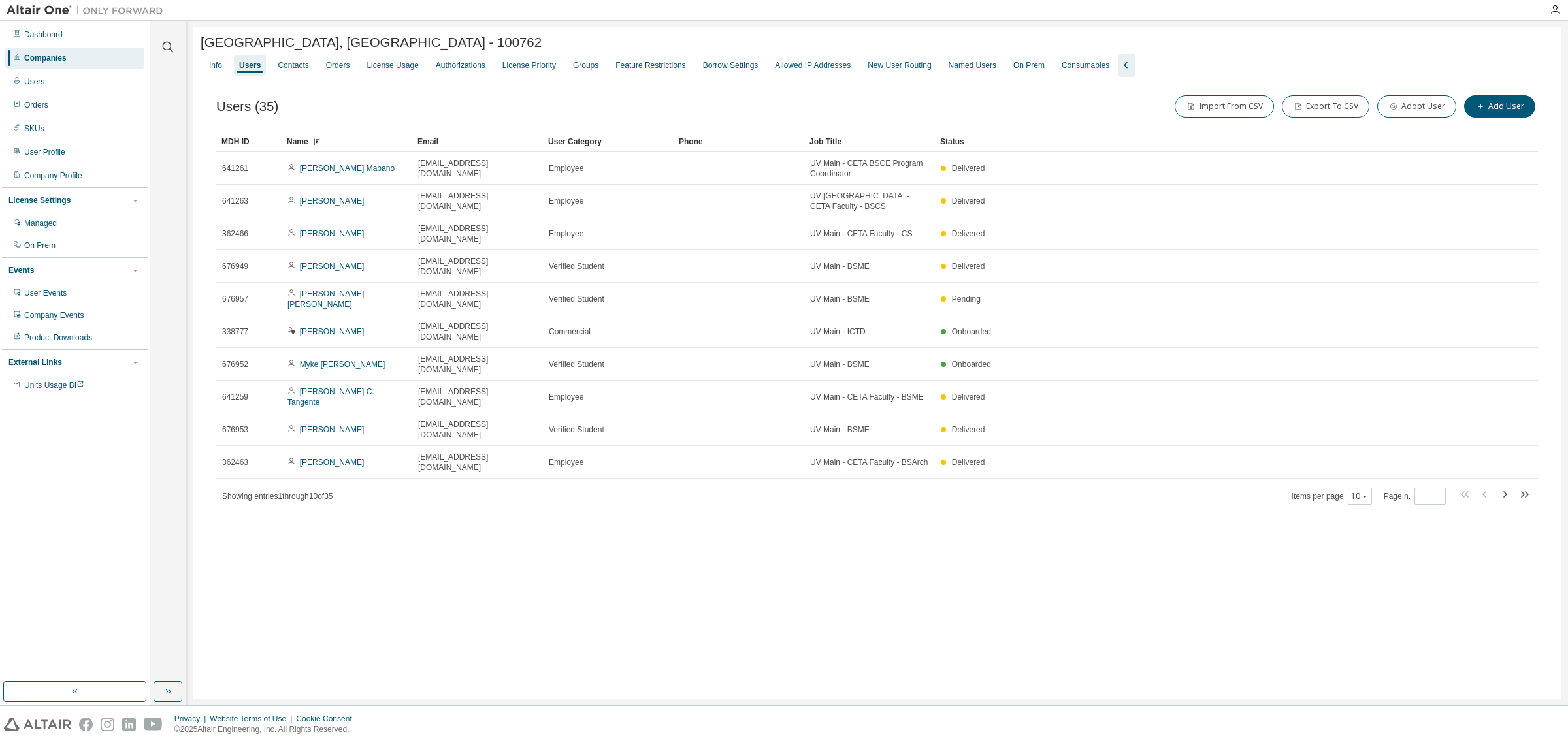
click at [315, 145] on icon at bounding box center [315, 141] width 8 height 8
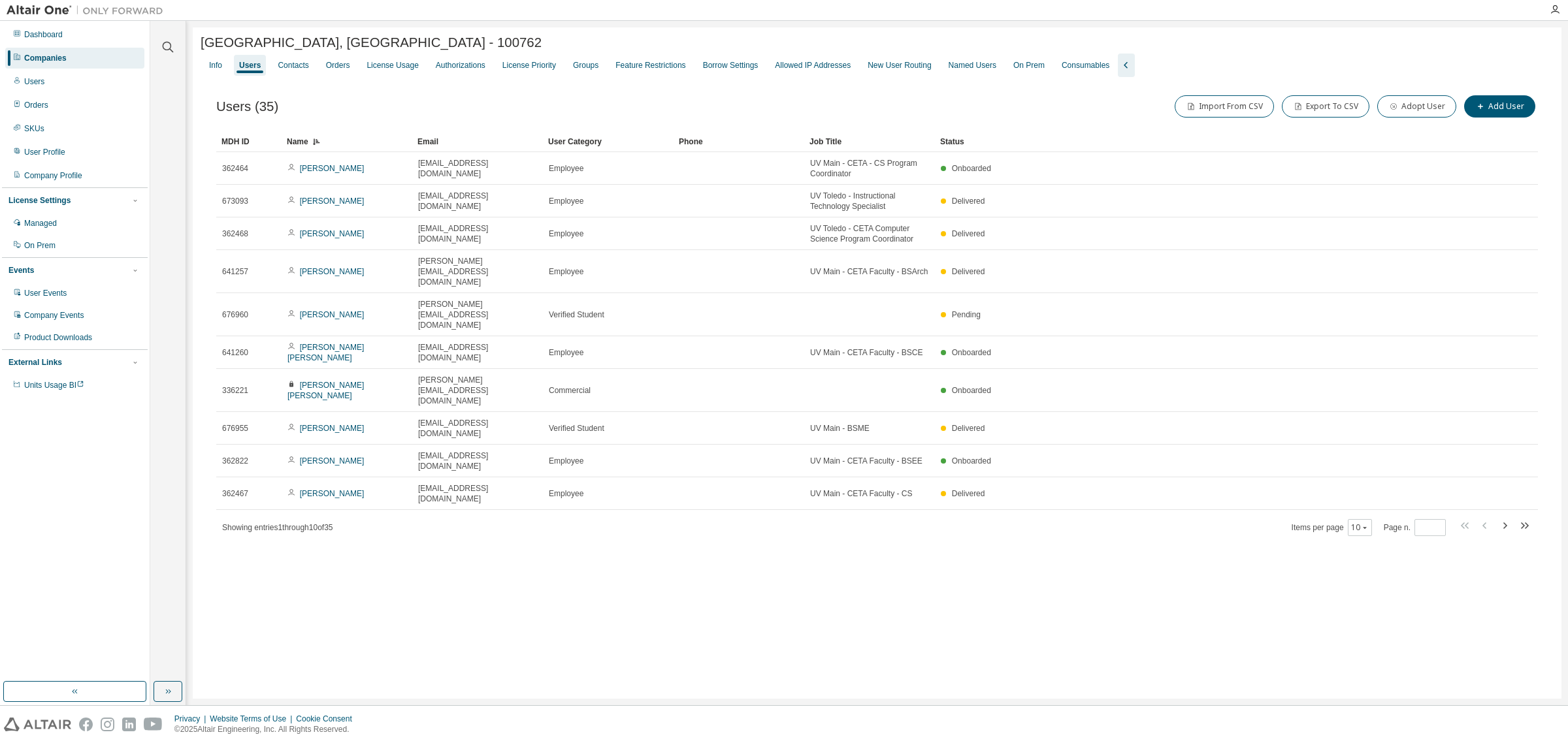
click at [320, 145] on icon at bounding box center [315, 141] width 8 height 8
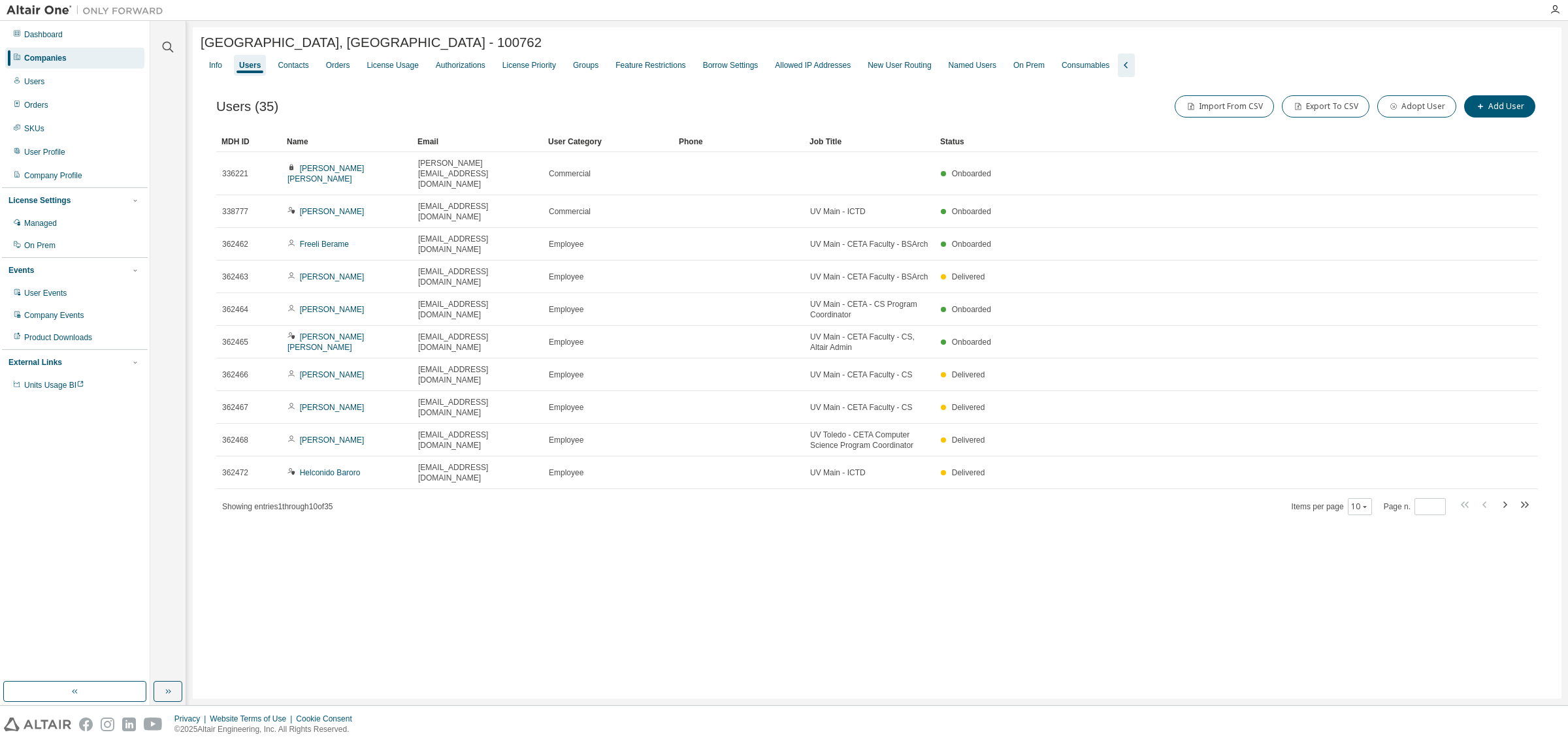
click at [327, 146] on div "Name" at bounding box center [346, 141] width 120 height 21
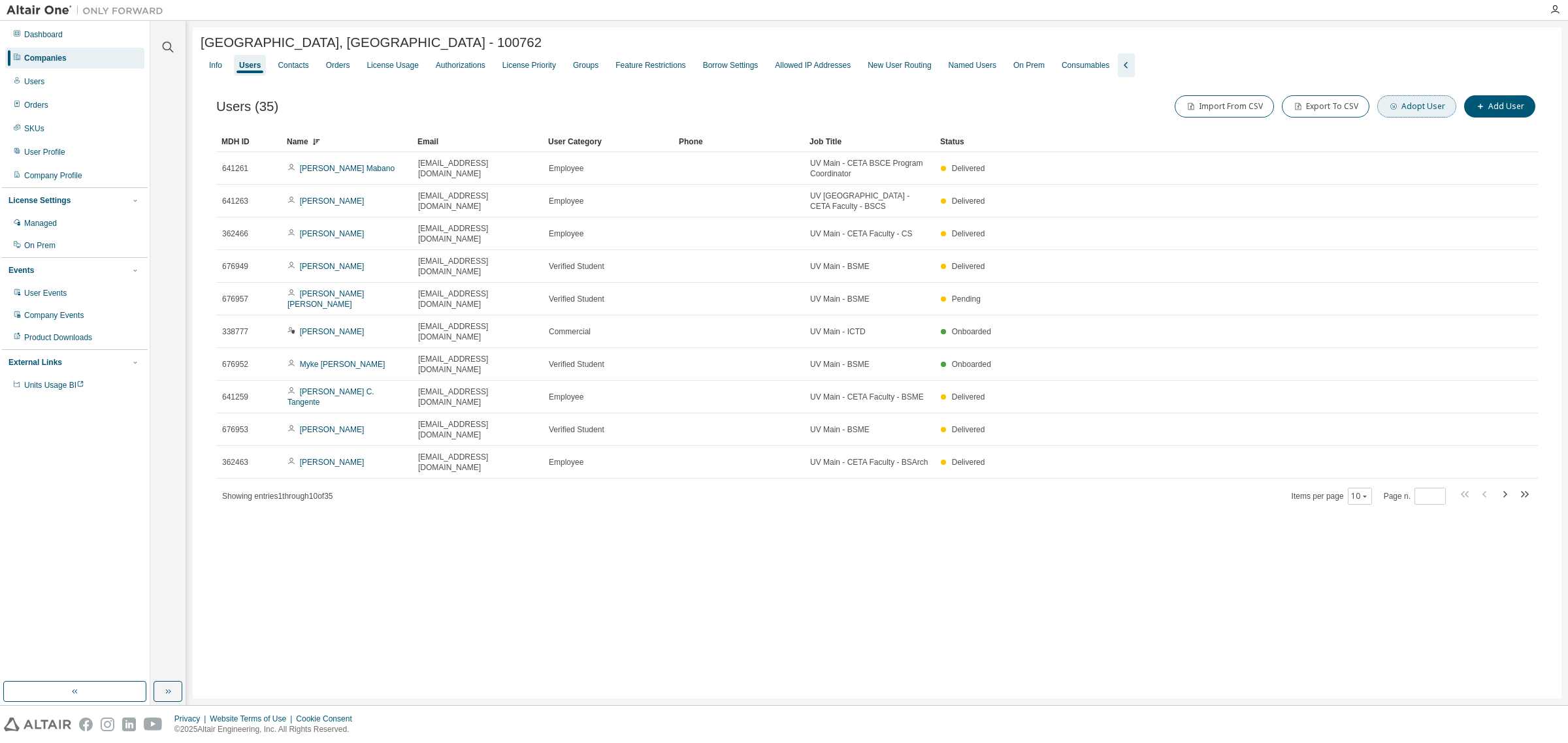
click at [1426, 112] on button "Adopt User" at bounding box center [1416, 106] width 79 height 22
click at [1426, 112] on div "(No Group)" at bounding box center [1411, 110] width 43 height 14
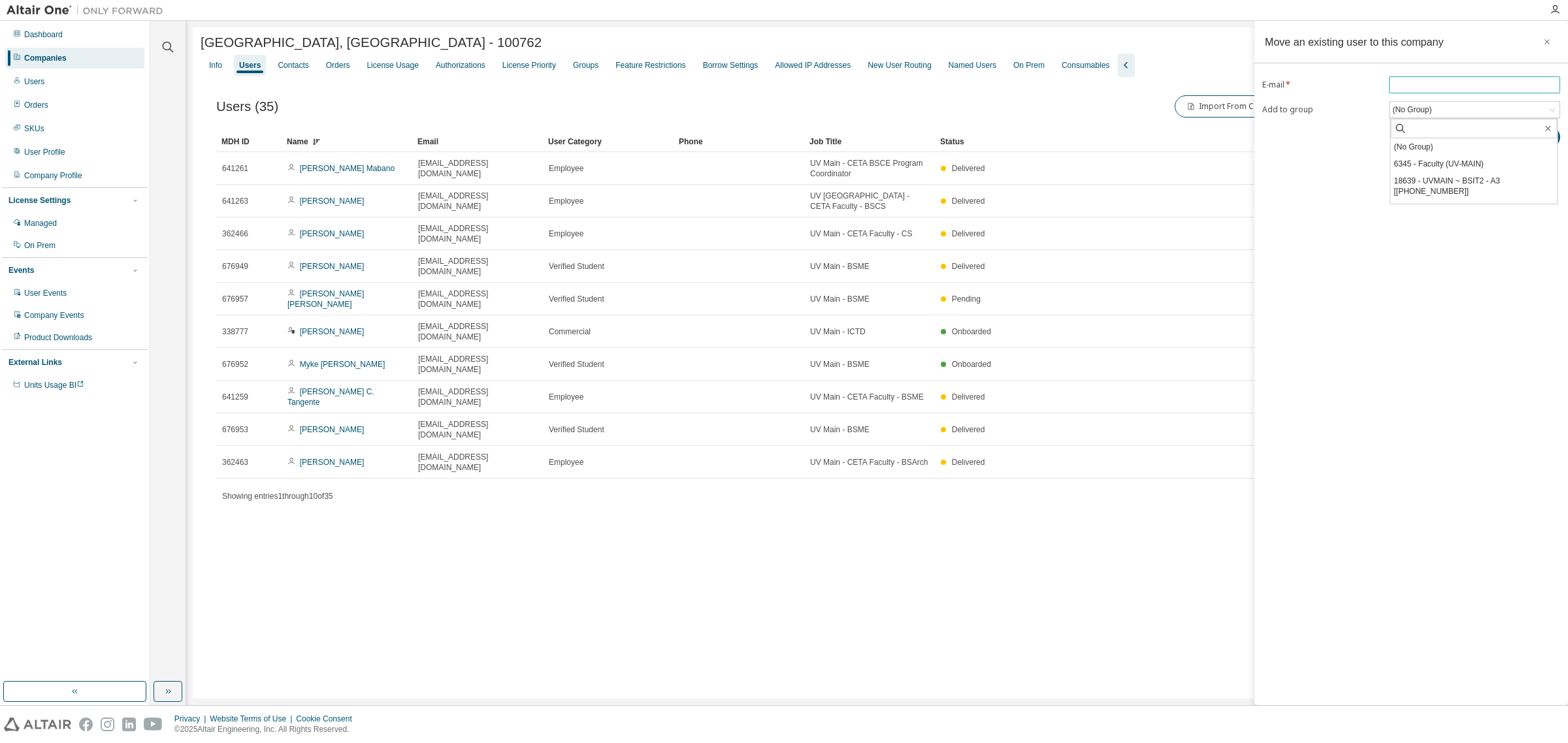
click at [1450, 88] on input "email" at bounding box center [1474, 84] width 165 height 10
click at [1542, 41] on button "button" at bounding box center [1547, 41] width 21 height 21
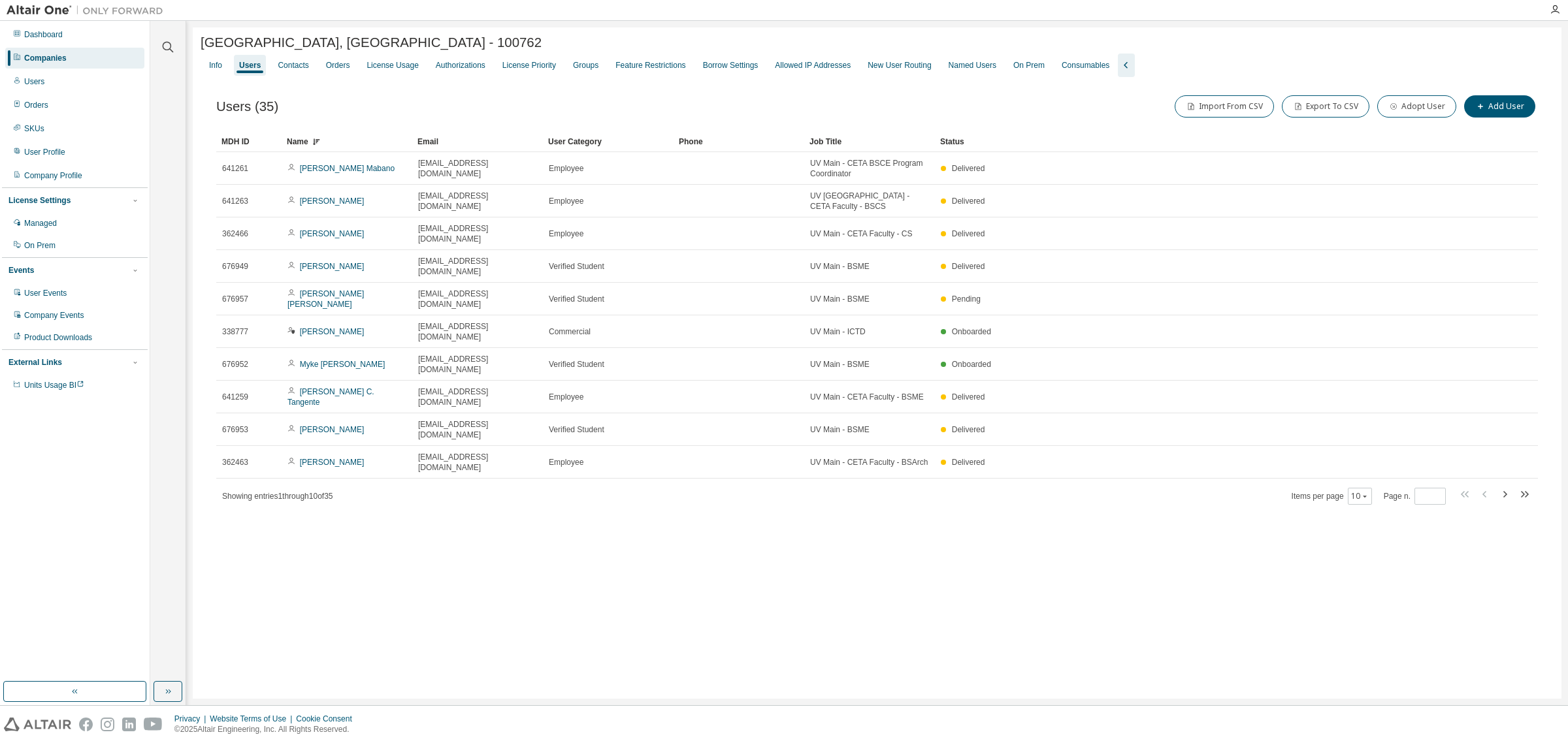
click at [1118, 72] on icon "button" at bounding box center [1126, 65] width 16 height 16
click at [498, 73] on icon "button" at bounding box center [502, 65] width 16 height 16
click at [326, 43] on span "University of Visayas, Cebu - 100762" at bounding box center [371, 43] width 341 height 15
click at [70, 80] on div "Users" at bounding box center [75, 81] width 139 height 21
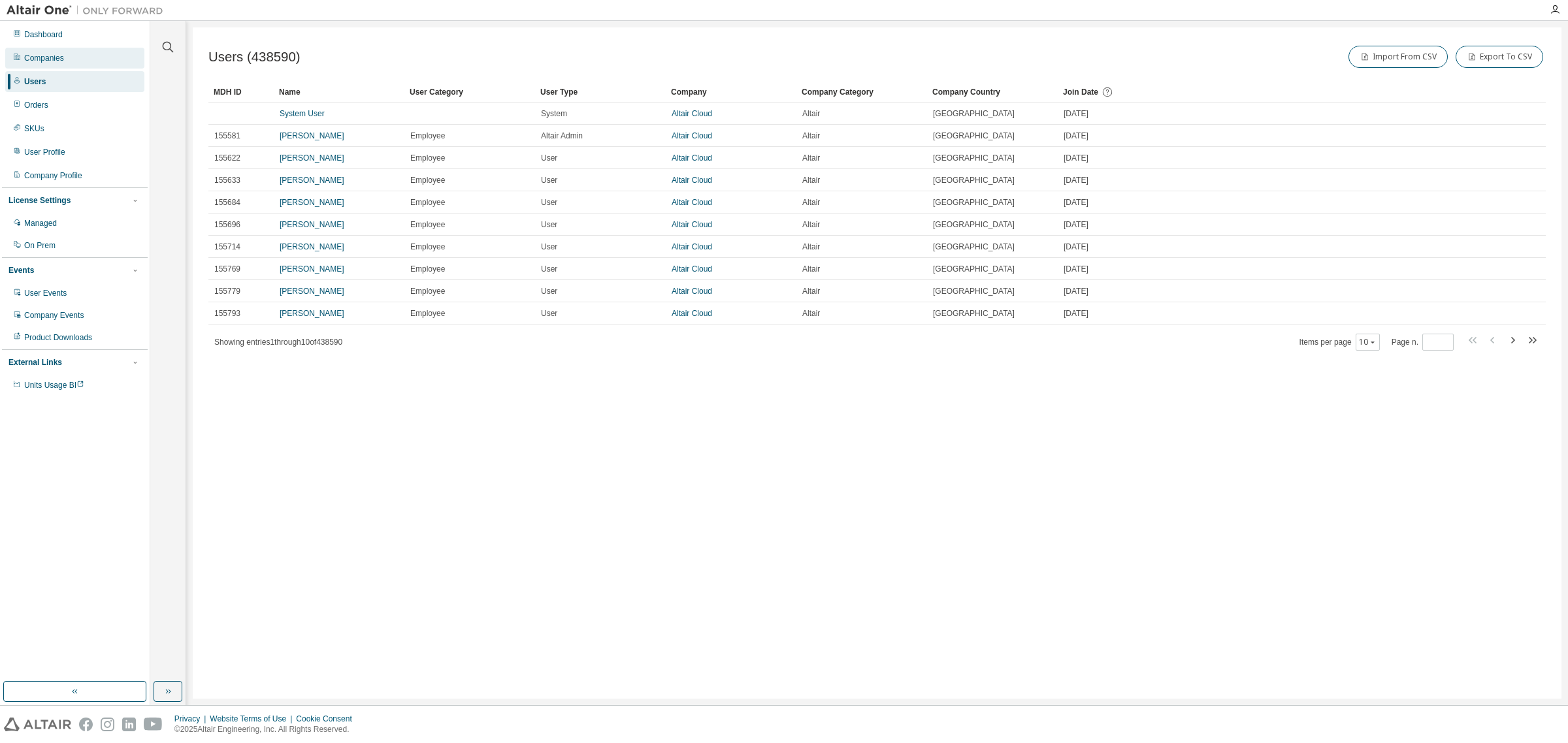
click at [75, 59] on div "Companies" at bounding box center [75, 58] width 139 height 21
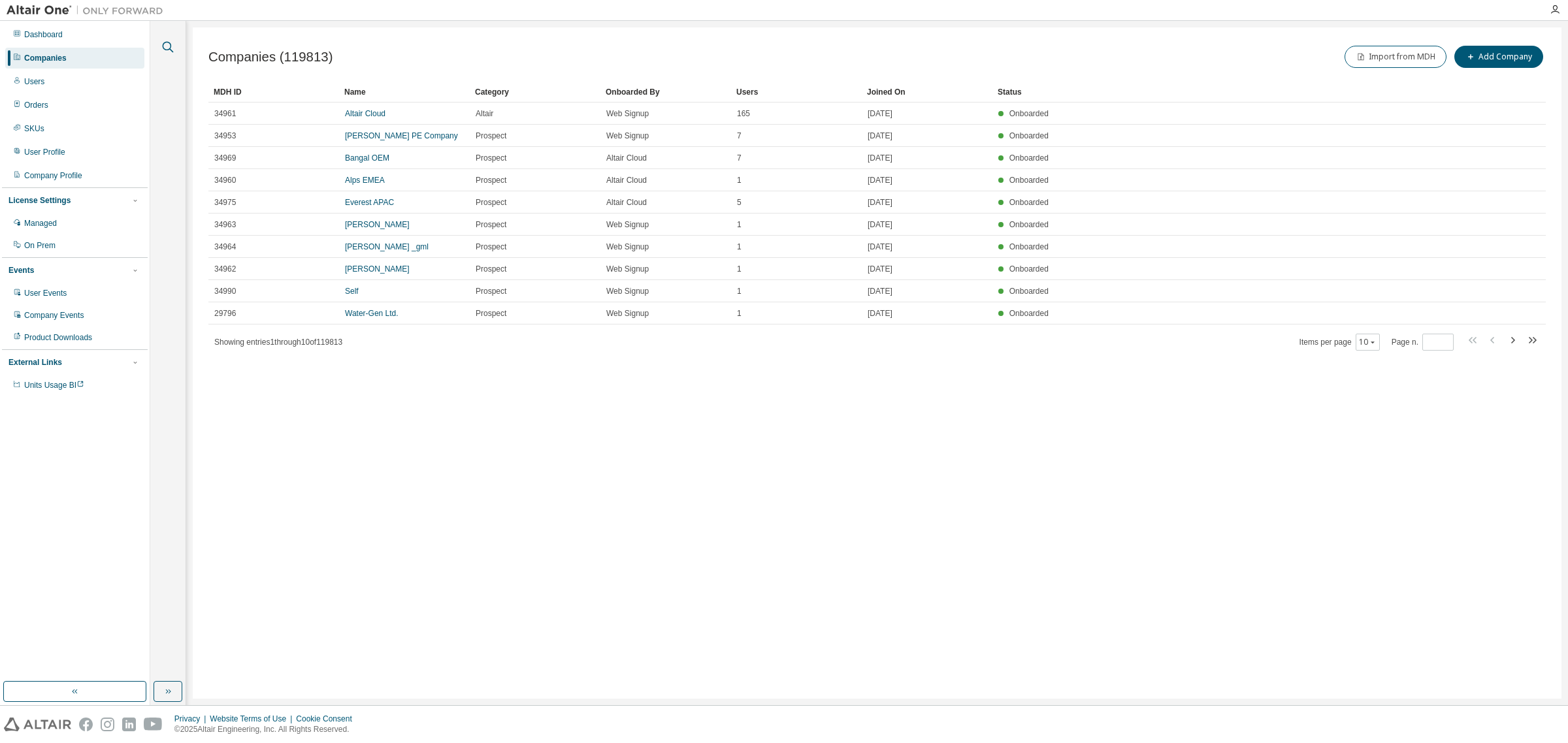
click at [168, 41] on icon "button" at bounding box center [168, 47] width 16 height 16
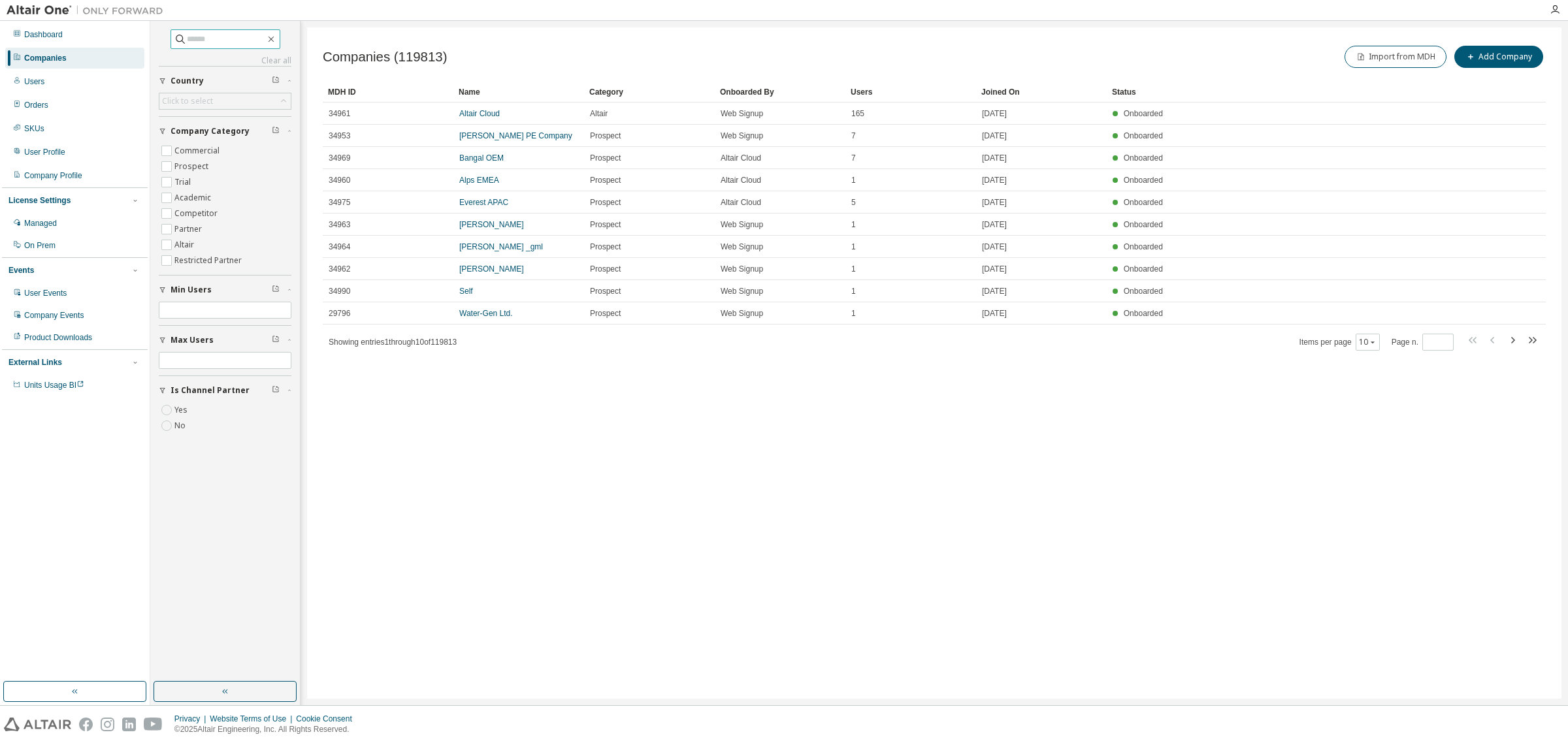
click at [215, 43] on input "text" at bounding box center [226, 39] width 79 height 13
paste input "**********"
type input "**********"
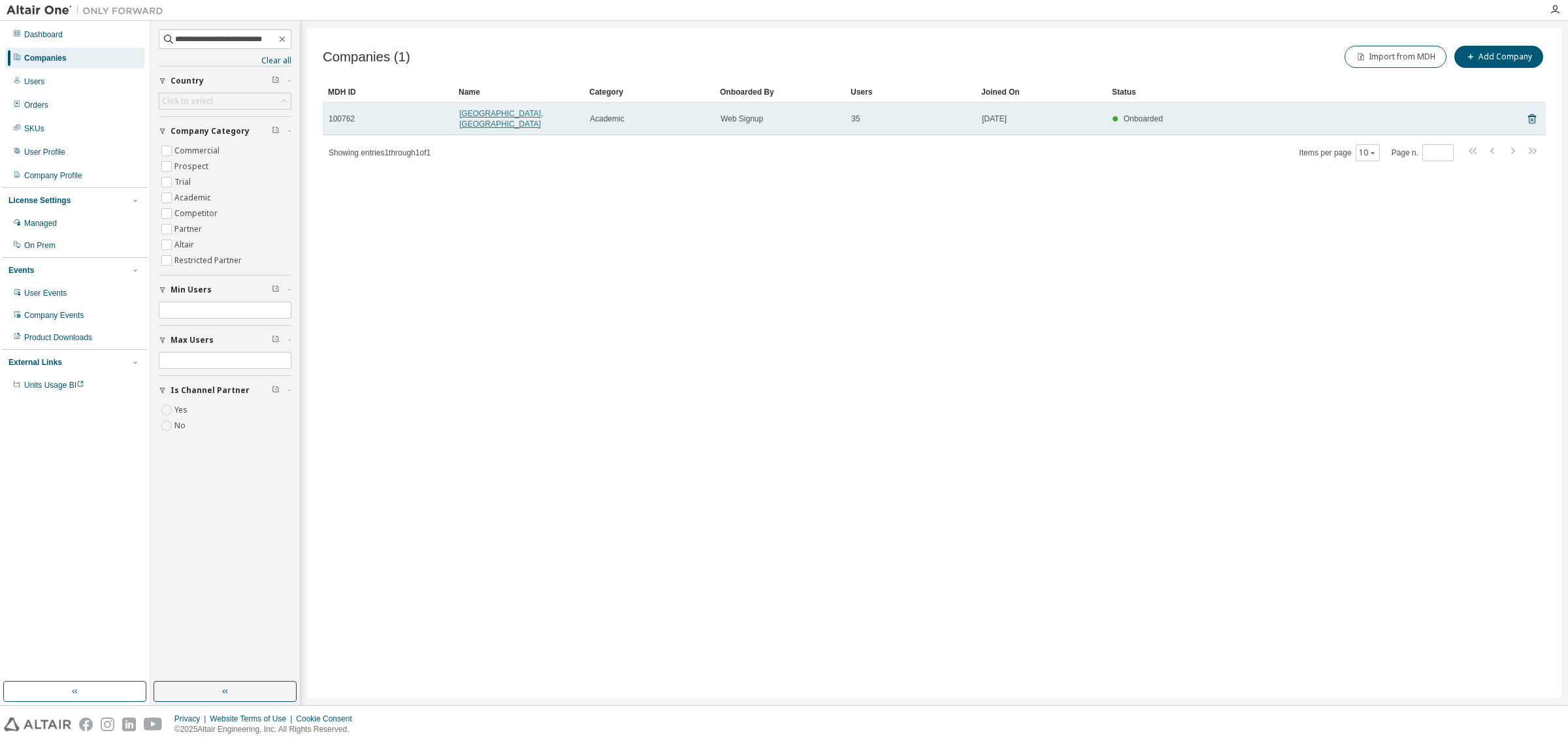
click at [531, 112] on link "University of Visayas, Cebu" at bounding box center [500, 119] width 84 height 19
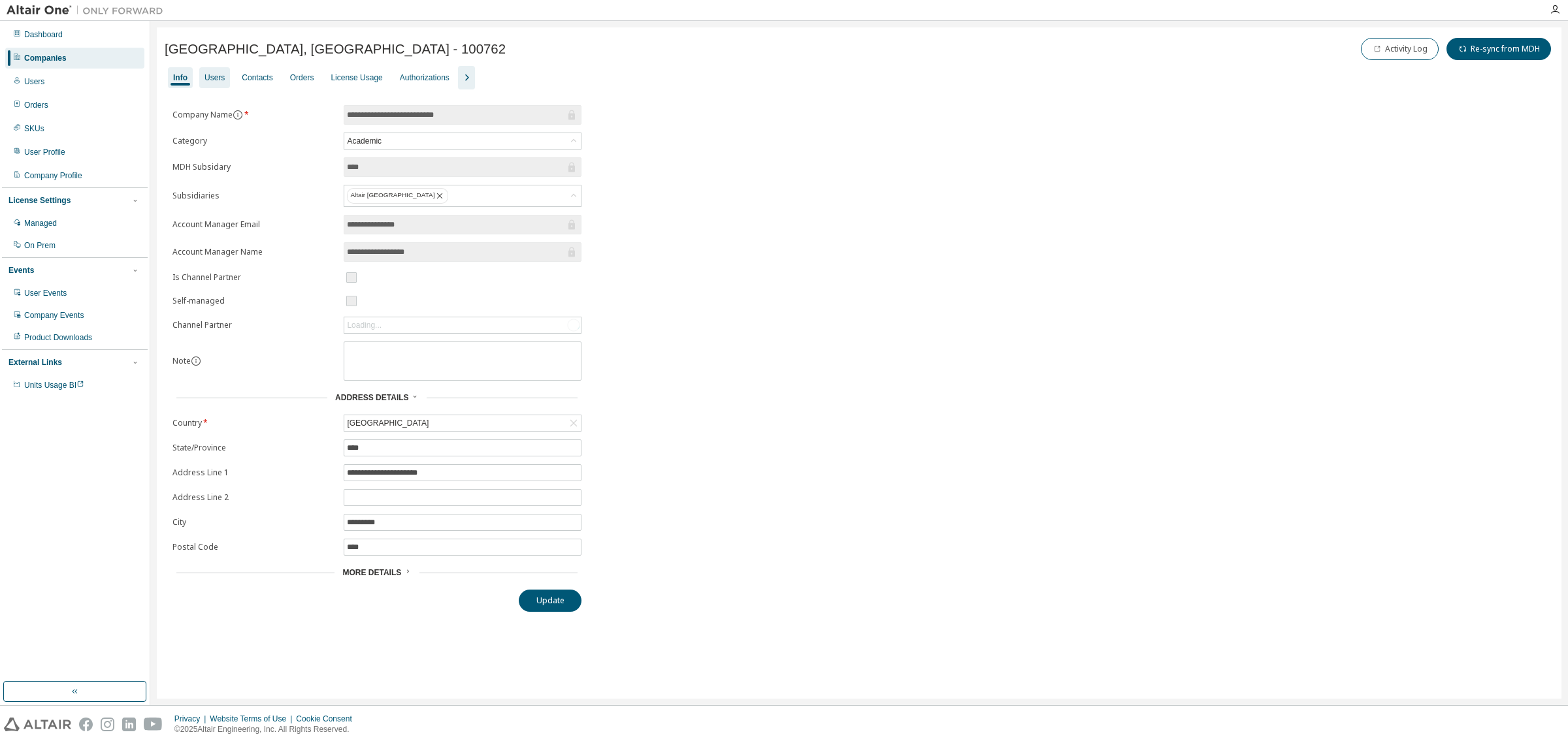
click at [226, 80] on div "Users" at bounding box center [215, 77] width 30 height 21
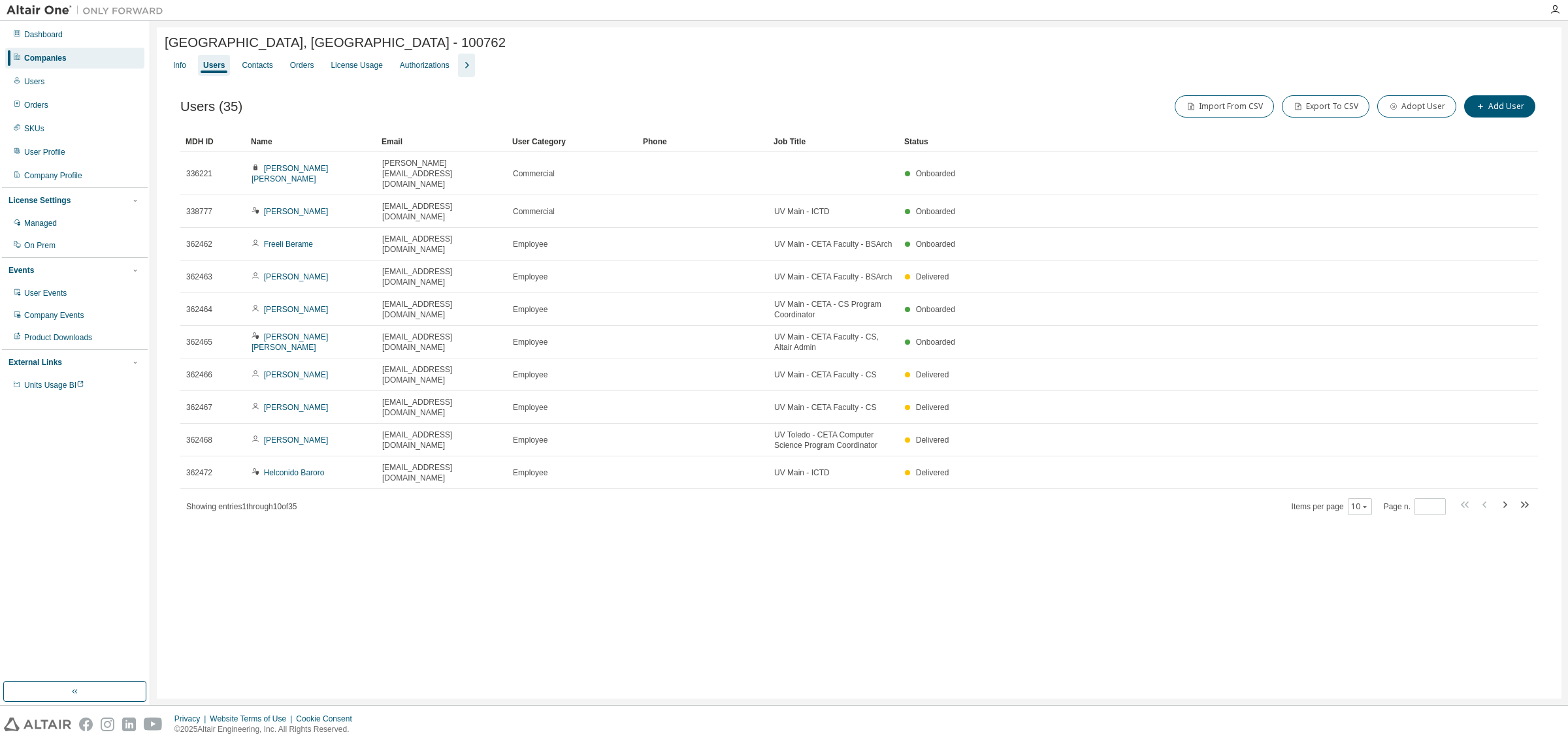
click at [153, 89] on div "University of Visayas, Cebu - 100762 Clear Load Save Save As Field Operator Val…" at bounding box center [859, 363] width 1418 height 684
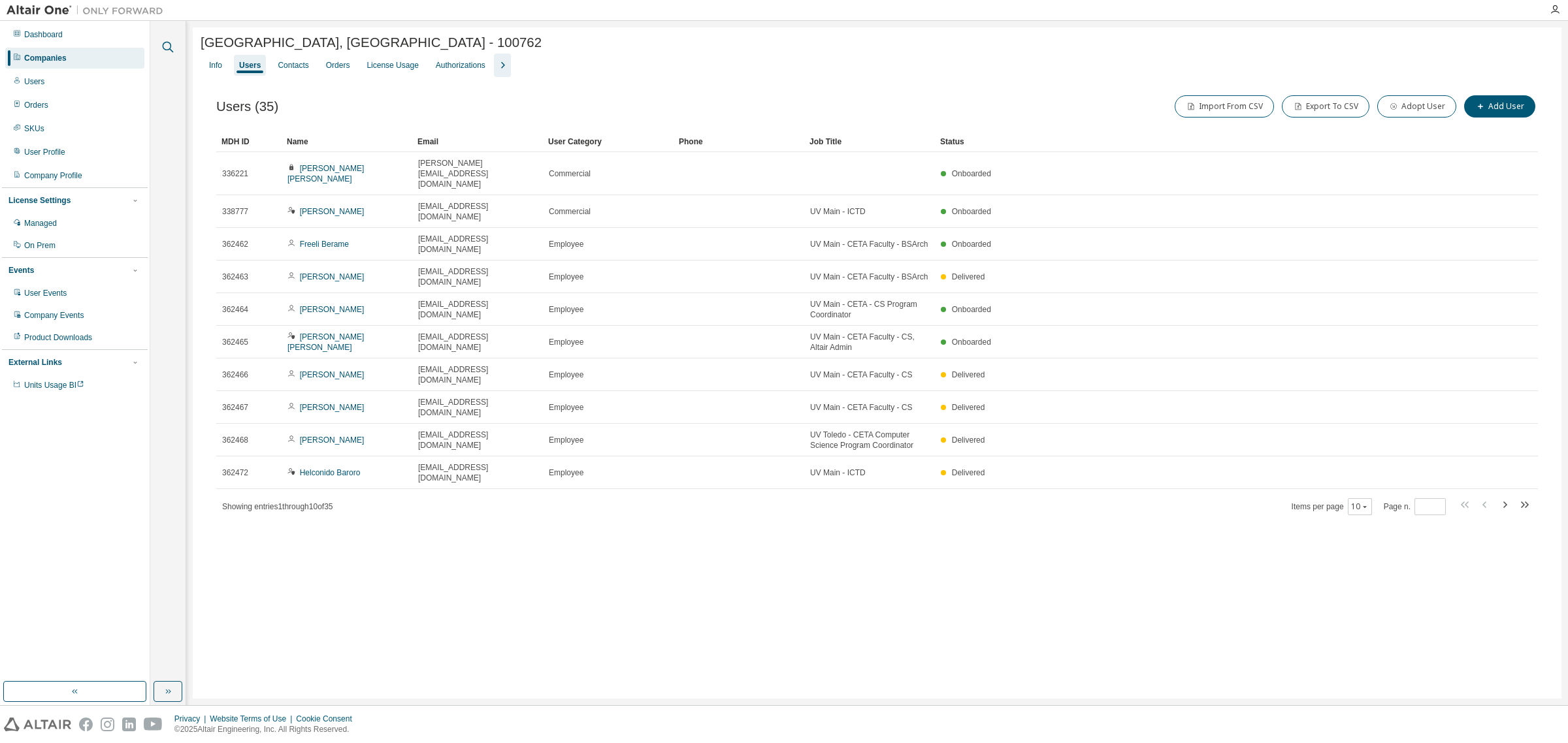
click at [164, 43] on icon "button" at bounding box center [168, 47] width 16 height 16
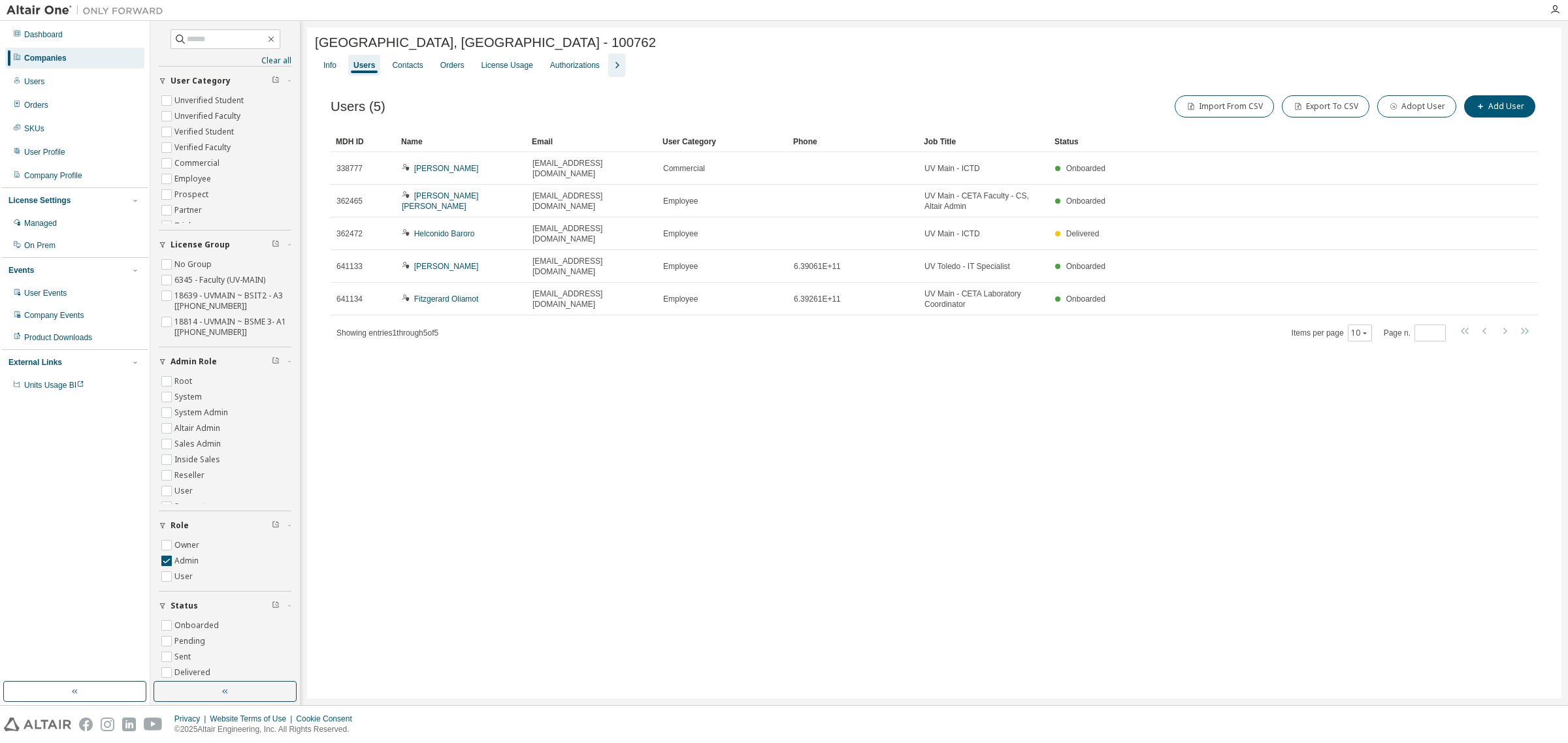
click at [24, 11] on img at bounding box center [88, 10] width 164 height 13
